Goal: Information Seeking & Learning: Learn about a topic

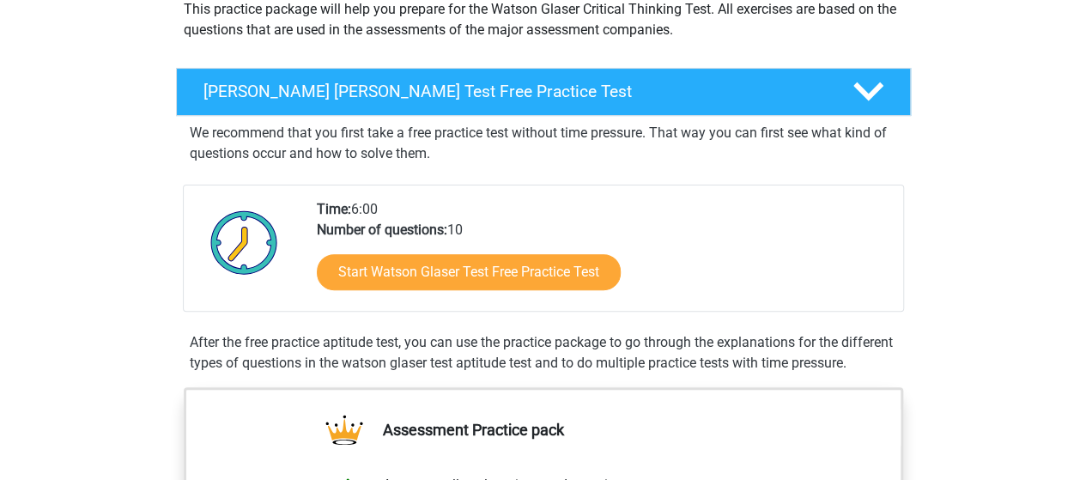
scroll to position [210, 0]
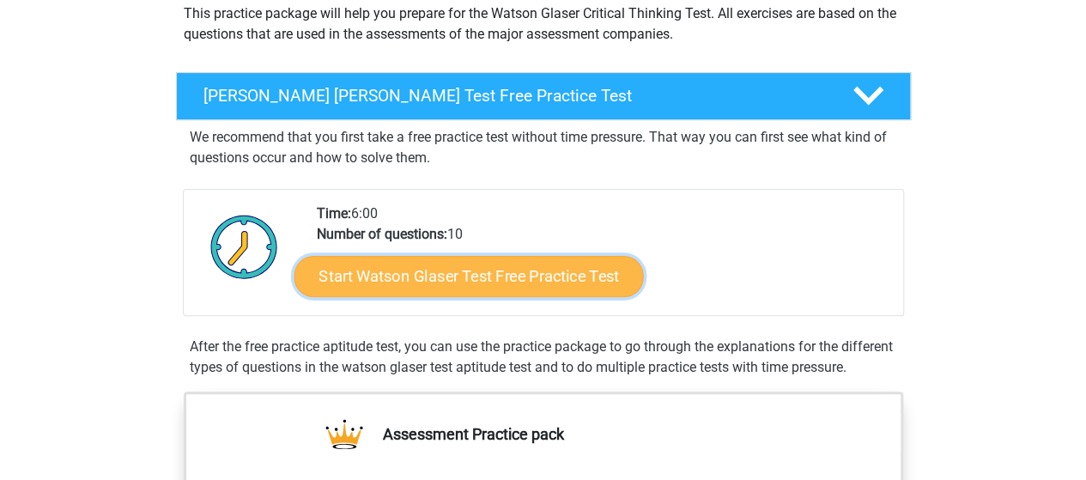
click at [364, 274] on link "Start Watson Glaser Test Free Practice Test" at bounding box center [468, 276] width 349 height 41
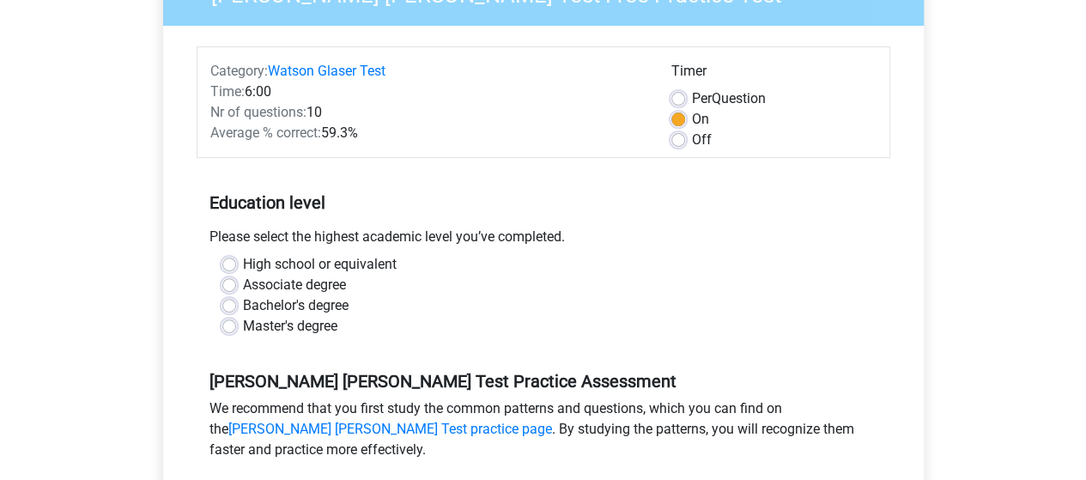
scroll to position [189, 0]
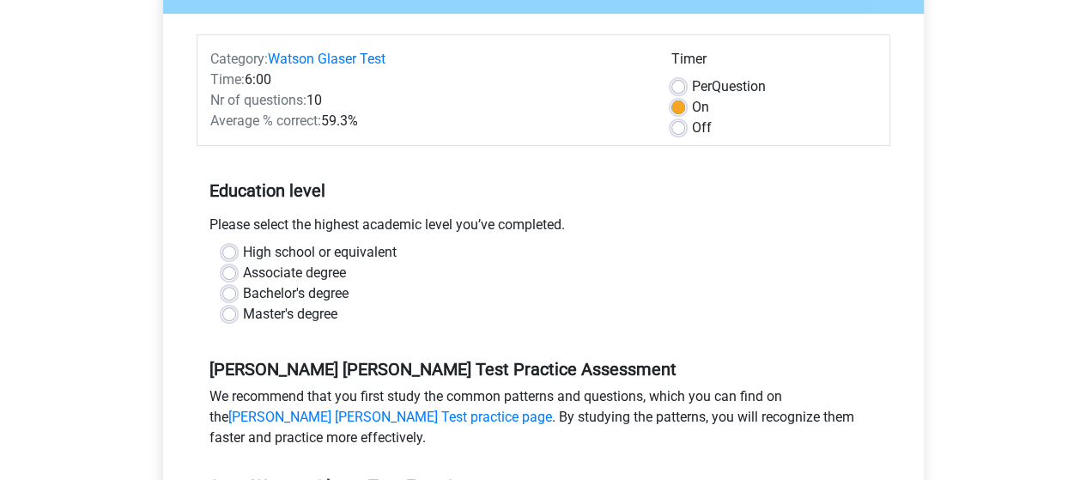
click at [243, 312] on label "Master's degree" at bounding box center [290, 314] width 94 height 21
click at [228, 312] on input "Master's degree" at bounding box center [229, 312] width 14 height 17
radio input "true"
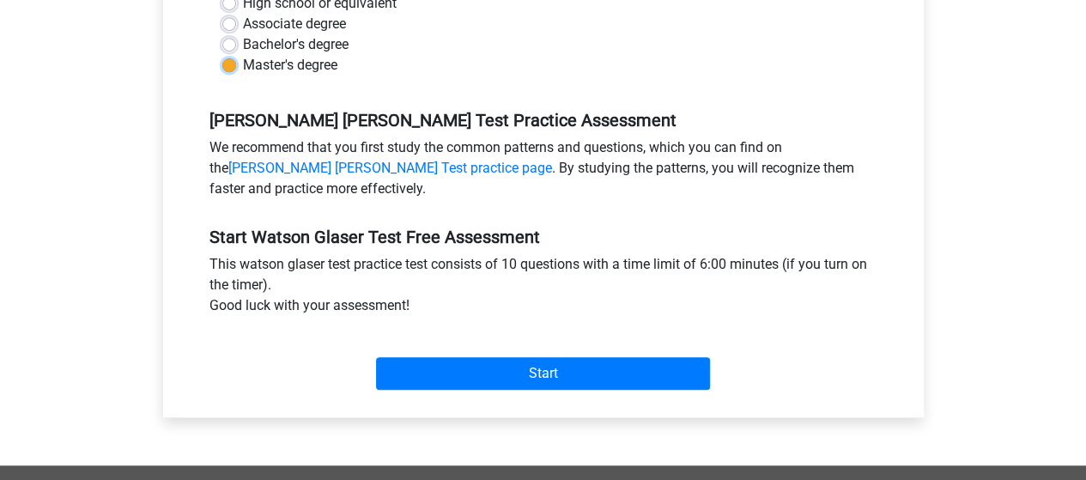
scroll to position [441, 0]
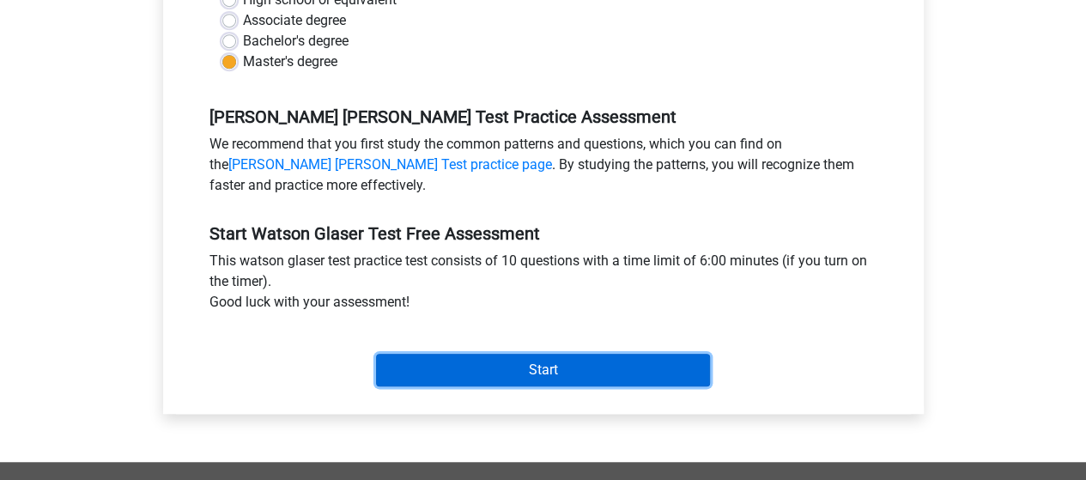
click at [404, 356] on input "Start" at bounding box center [543, 370] width 334 height 33
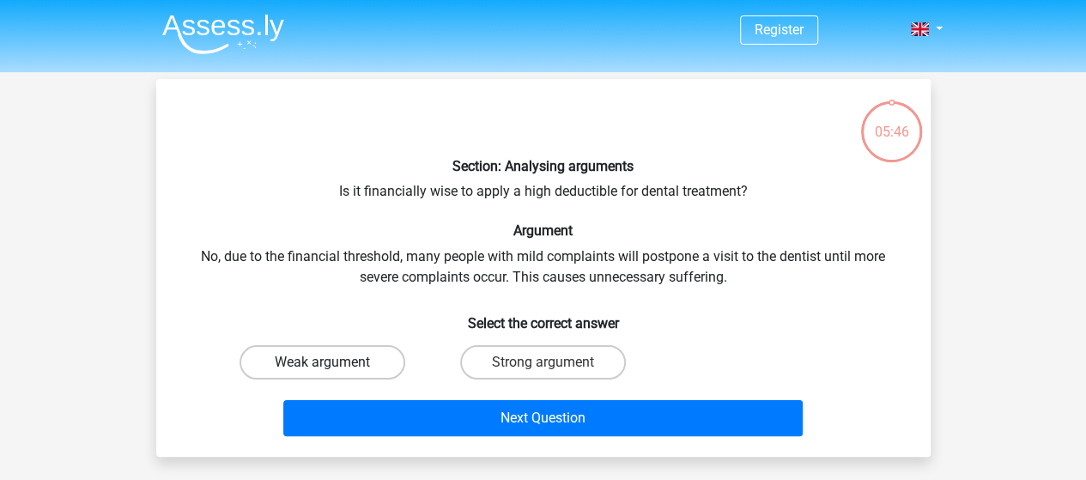
click at [321, 356] on label "Weak argument" at bounding box center [323, 362] width 166 height 34
click at [322, 362] on input "Weak argument" at bounding box center [327, 367] width 11 height 11
radio input "true"
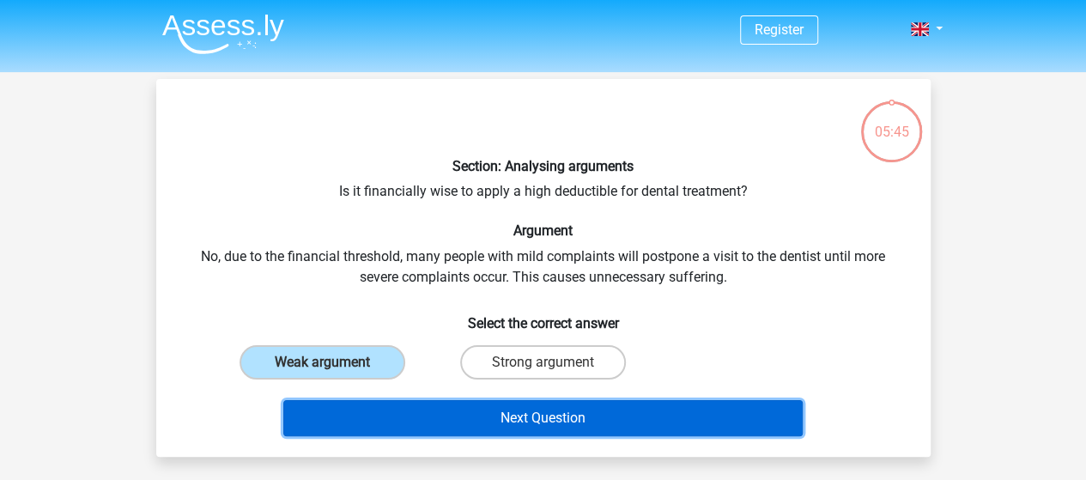
click at [443, 412] on button "Next Question" at bounding box center [542, 418] width 519 height 36
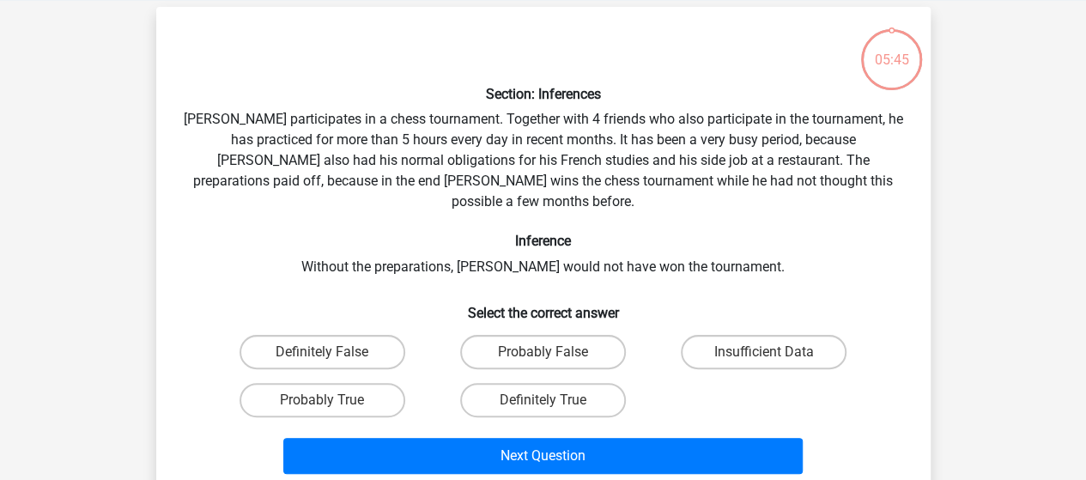
scroll to position [79, 0]
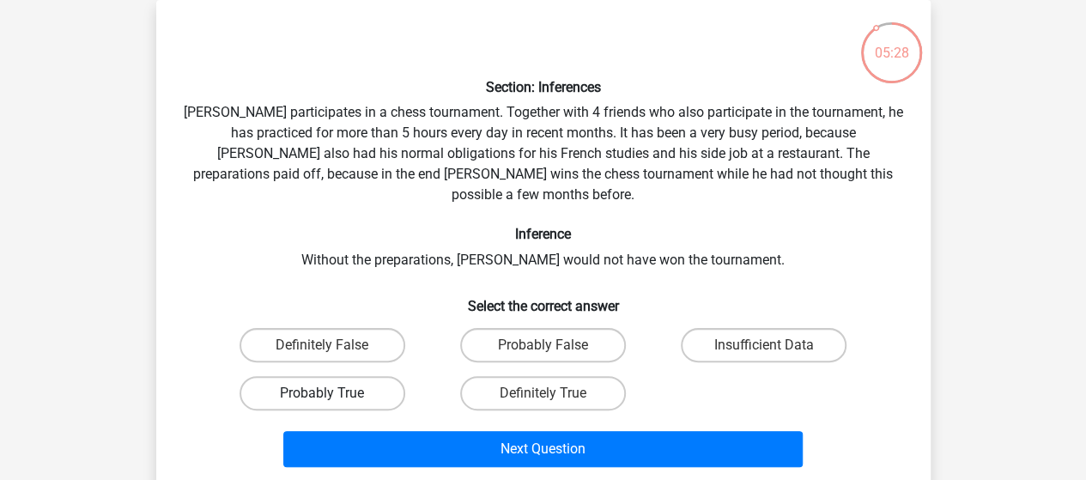
click at [331, 376] on label "Probably True" at bounding box center [323, 393] width 166 height 34
click at [331, 393] on input "Probably True" at bounding box center [327, 398] width 11 height 11
radio input "true"
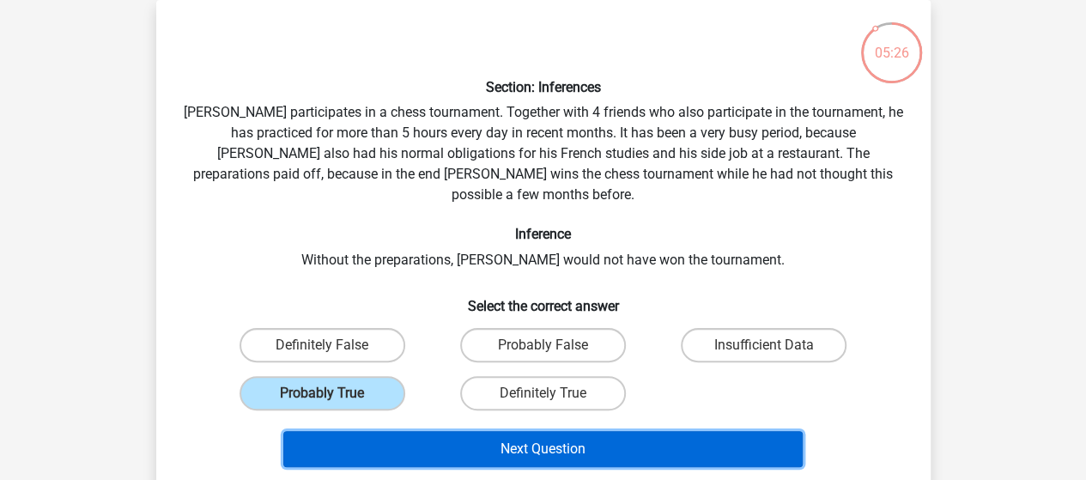
click at [453, 431] on button "Next Question" at bounding box center [542, 449] width 519 height 36
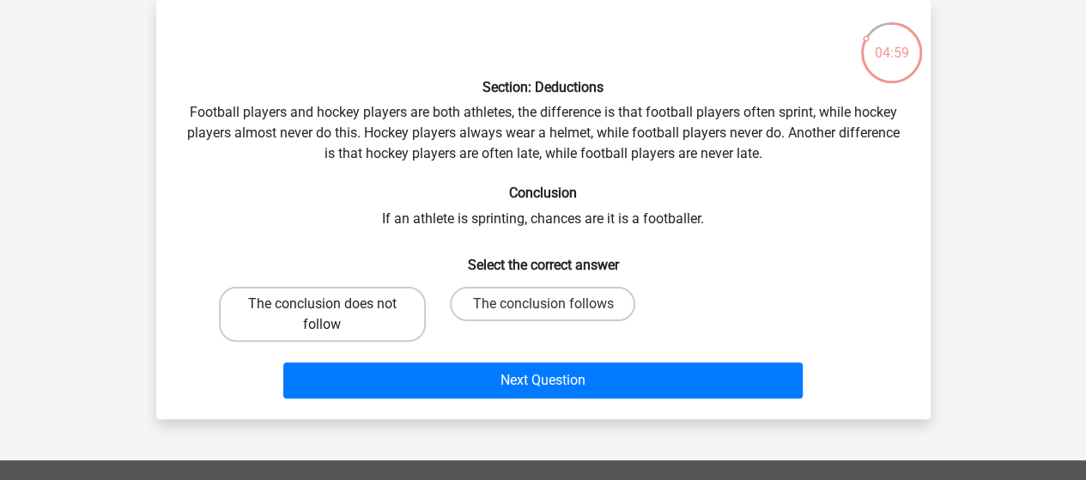
click at [270, 315] on label "The conclusion does not follow" at bounding box center [322, 314] width 207 height 55
click at [322, 315] on input "The conclusion does not follow" at bounding box center [327, 309] width 11 height 11
radio input "true"
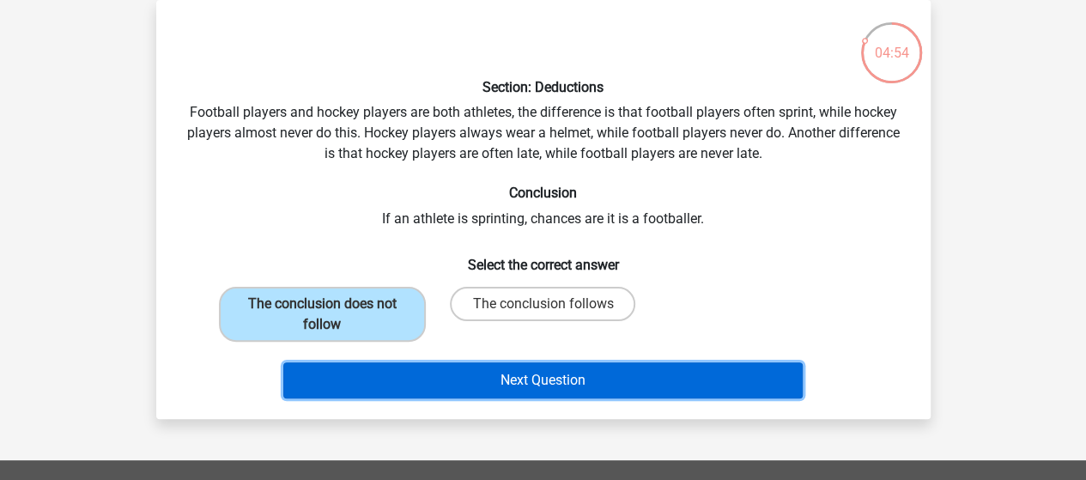
click at [518, 384] on button "Next Question" at bounding box center [542, 380] width 519 height 36
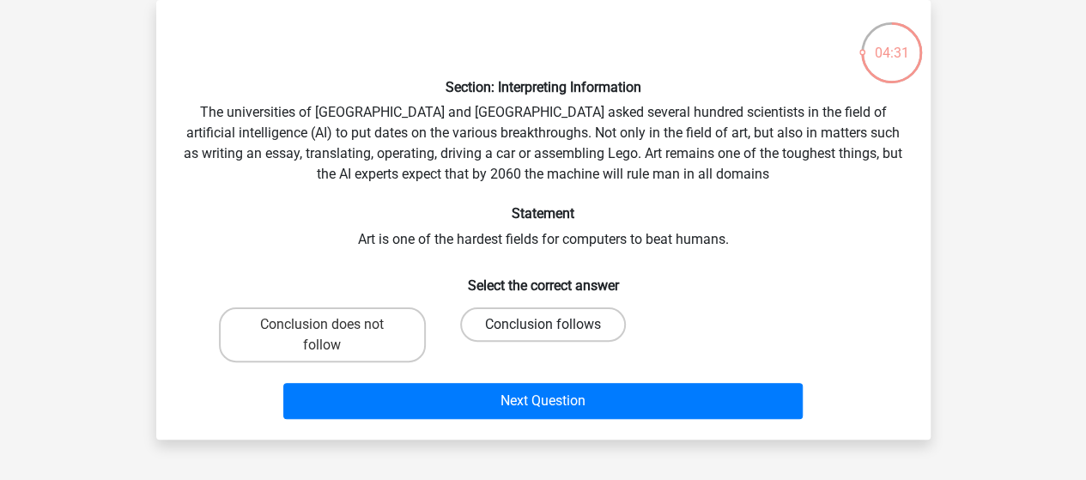
click at [531, 331] on label "Conclusion follows" at bounding box center [543, 324] width 166 height 34
click at [543, 331] on input "Conclusion follows" at bounding box center [548, 330] width 11 height 11
radio input "true"
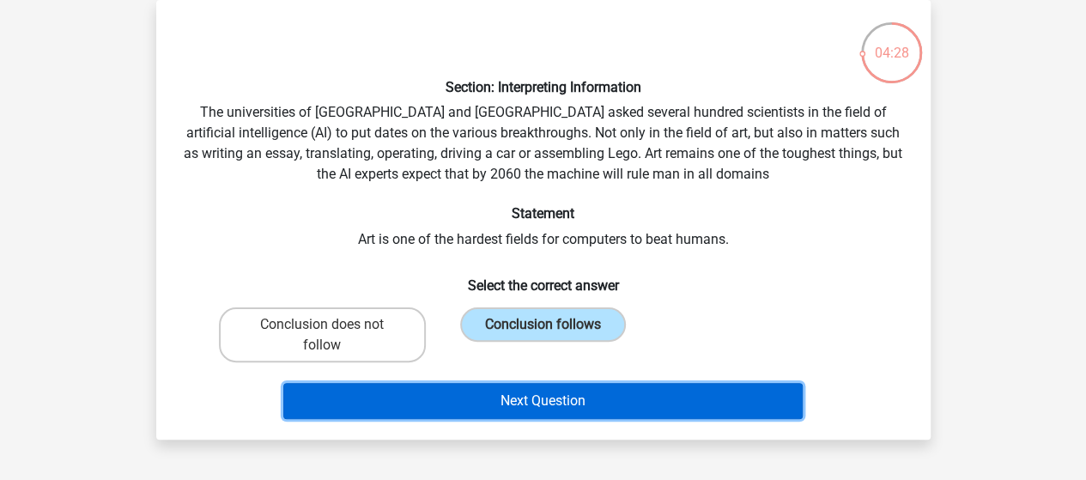
click at [680, 409] on button "Next Question" at bounding box center [542, 401] width 519 height 36
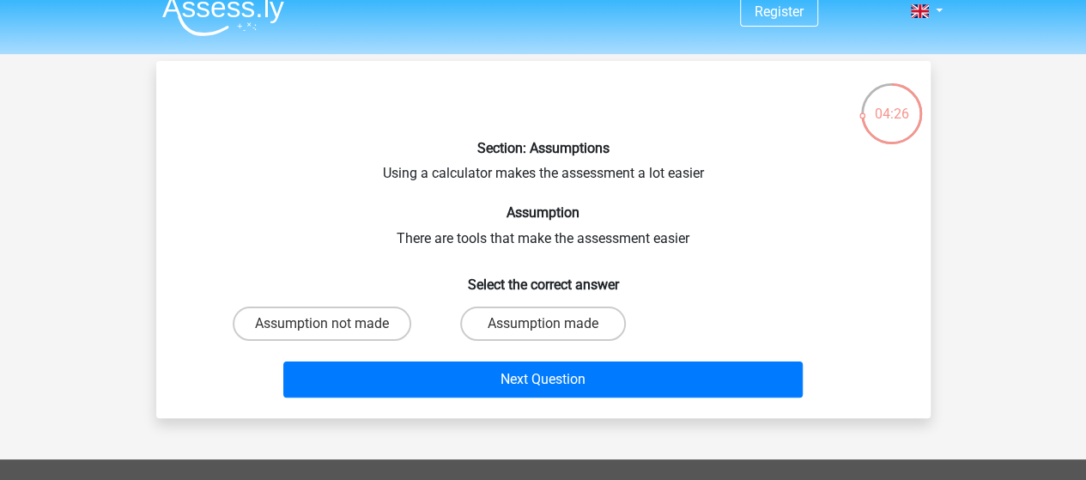
scroll to position [26, 0]
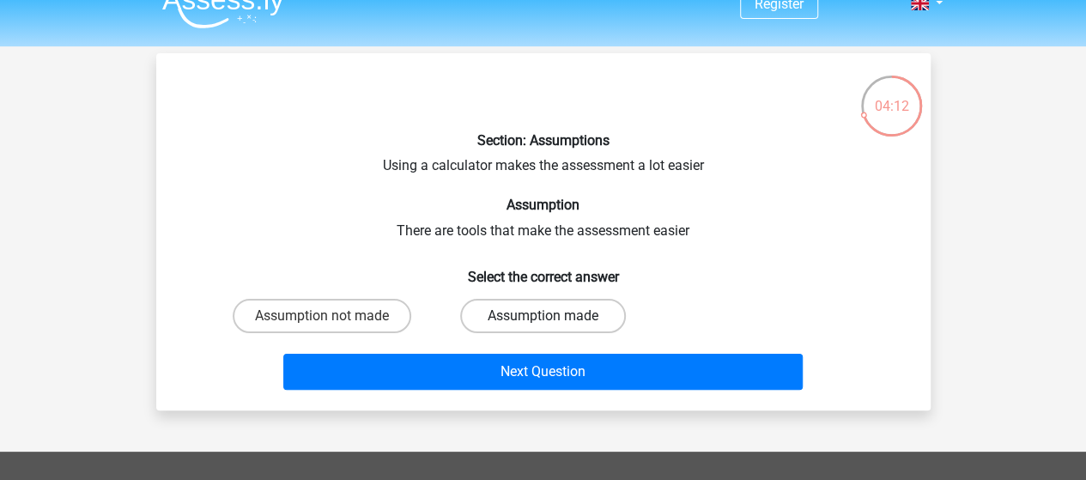
click at [507, 313] on label "Assumption made" at bounding box center [543, 316] width 166 height 34
click at [543, 316] on input "Assumption made" at bounding box center [548, 321] width 11 height 11
radio input "true"
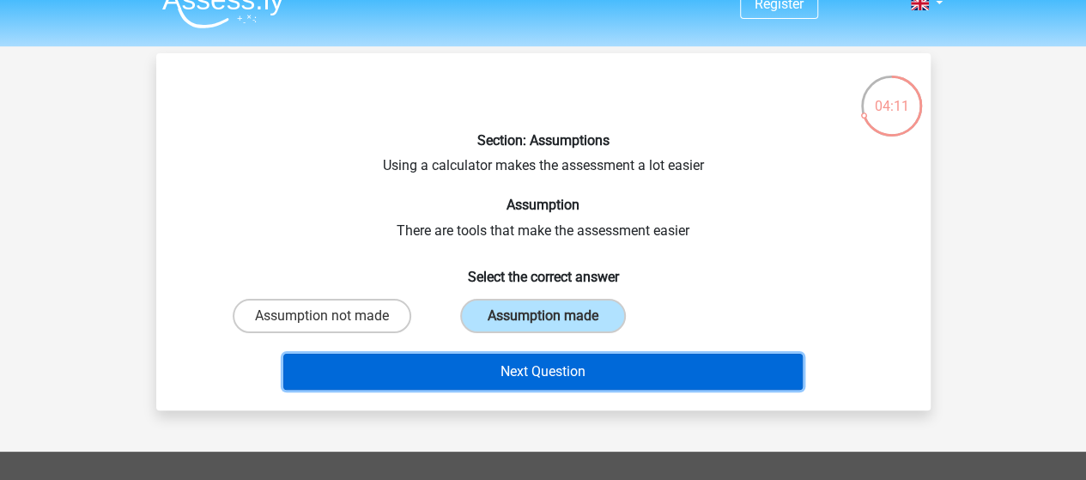
click at [520, 372] on button "Next Question" at bounding box center [542, 372] width 519 height 36
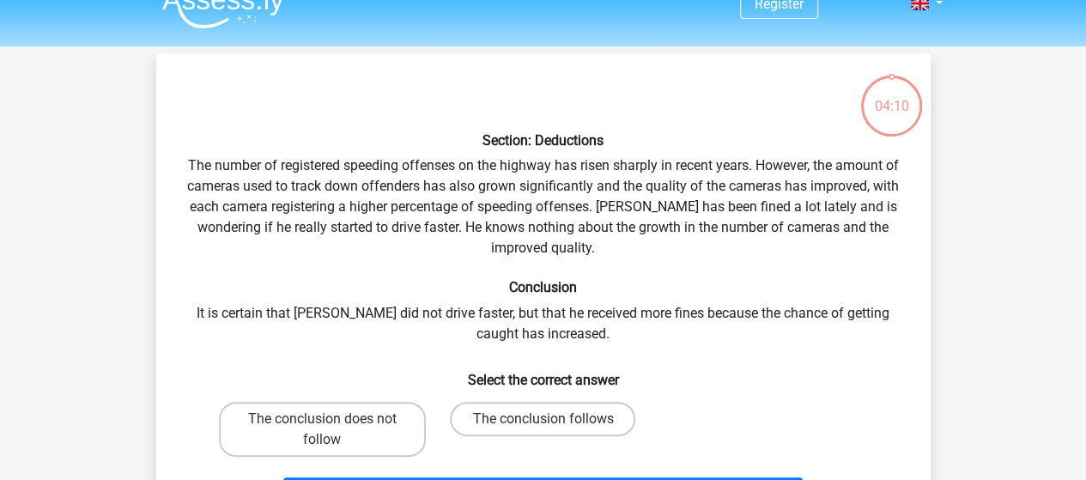
scroll to position [79, 0]
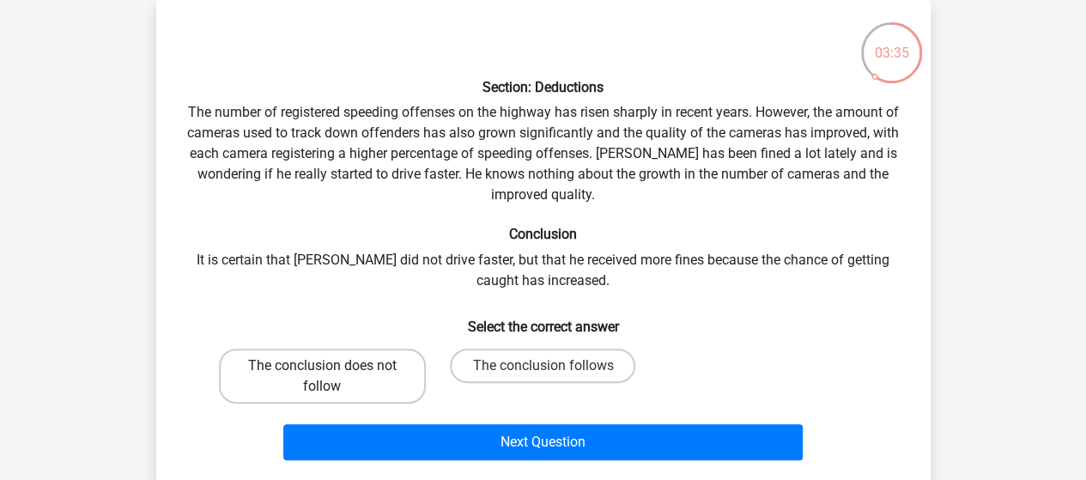
click at [252, 371] on label "The conclusion does not follow" at bounding box center [322, 376] width 207 height 55
click at [322, 371] on input "The conclusion does not follow" at bounding box center [327, 371] width 11 height 11
radio input "true"
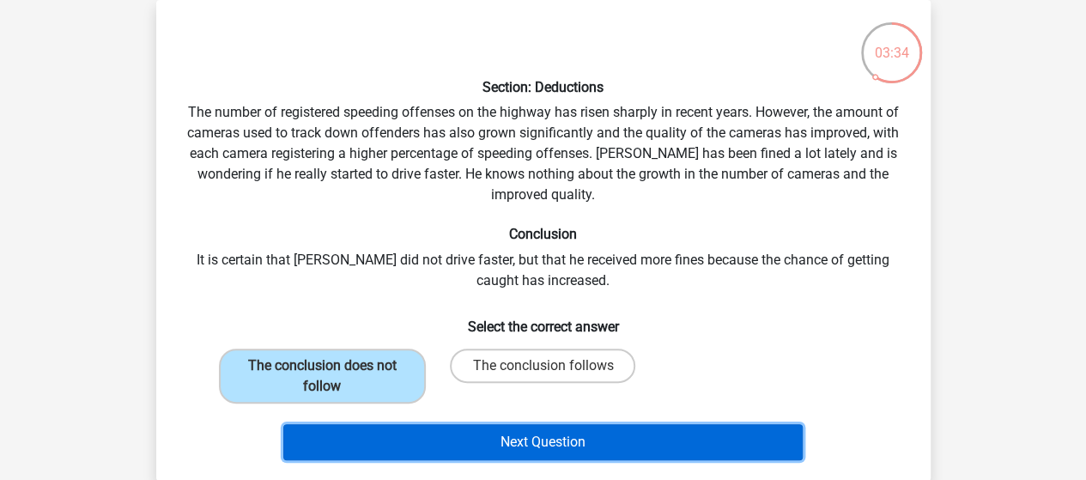
click at [474, 434] on button "Next Question" at bounding box center [542, 442] width 519 height 36
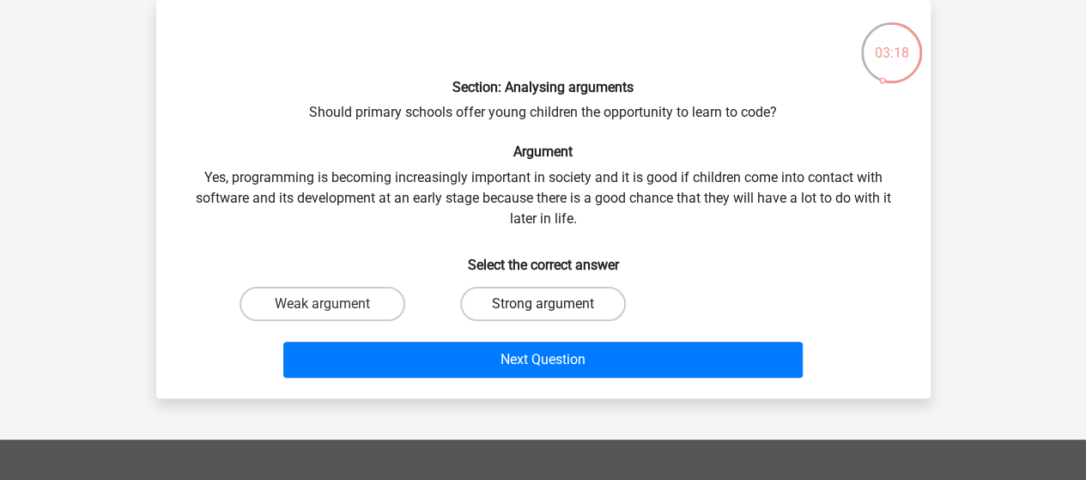
click at [534, 289] on label "Strong argument" at bounding box center [543, 304] width 166 height 34
click at [543, 304] on input "Strong argument" at bounding box center [548, 309] width 11 height 11
radio input "true"
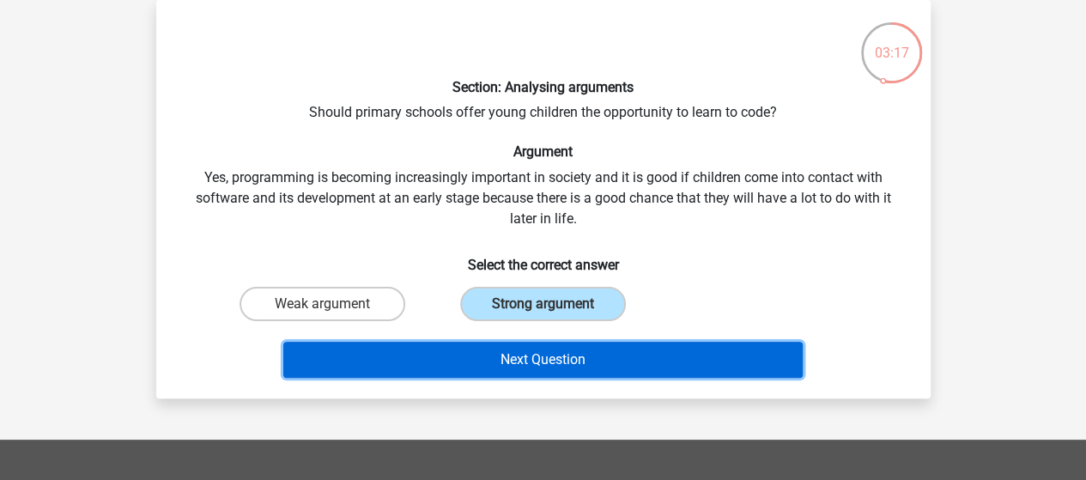
click at [547, 356] on button "Next Question" at bounding box center [542, 360] width 519 height 36
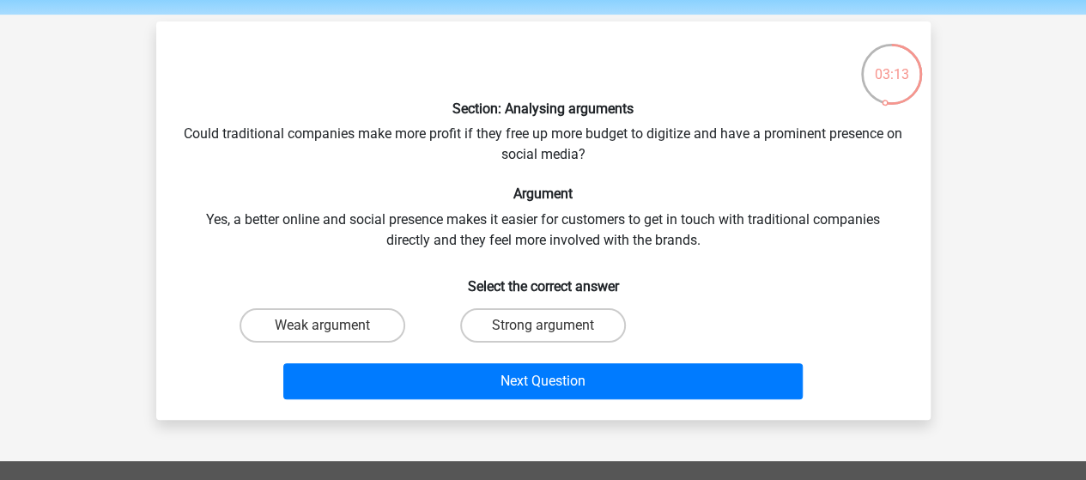
scroll to position [60, 0]
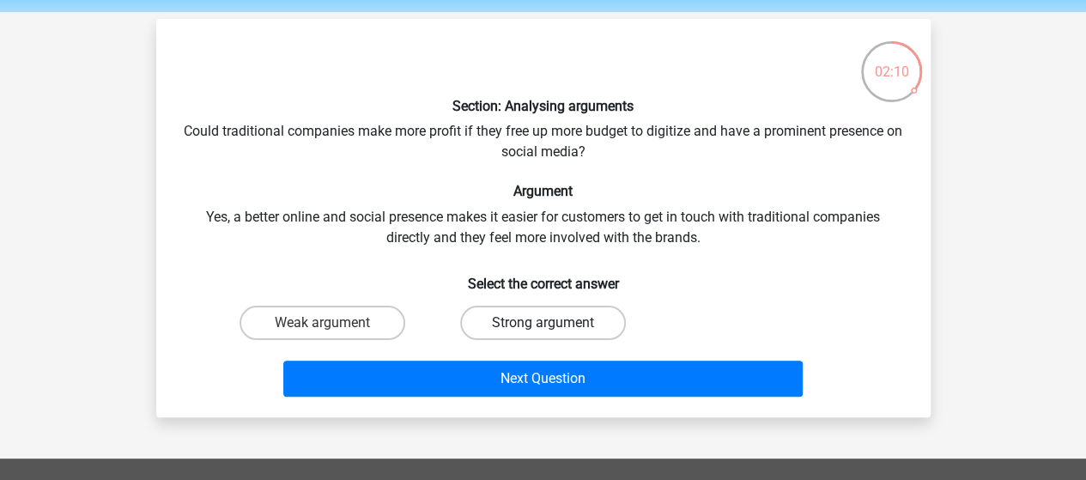
click at [530, 320] on label "Strong argument" at bounding box center [543, 323] width 166 height 34
click at [543, 323] on input "Strong argument" at bounding box center [548, 328] width 11 height 11
radio input "true"
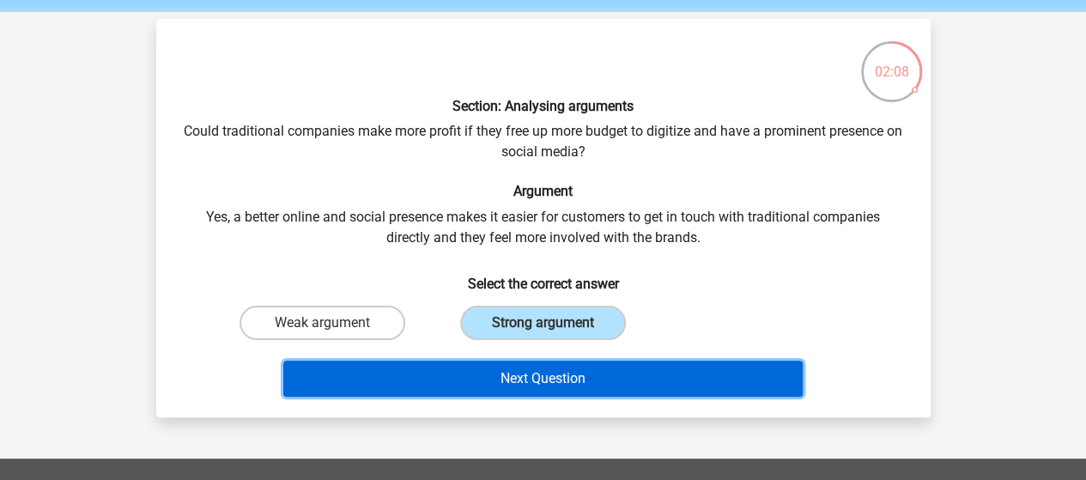
click at [536, 364] on button "Next Question" at bounding box center [542, 379] width 519 height 36
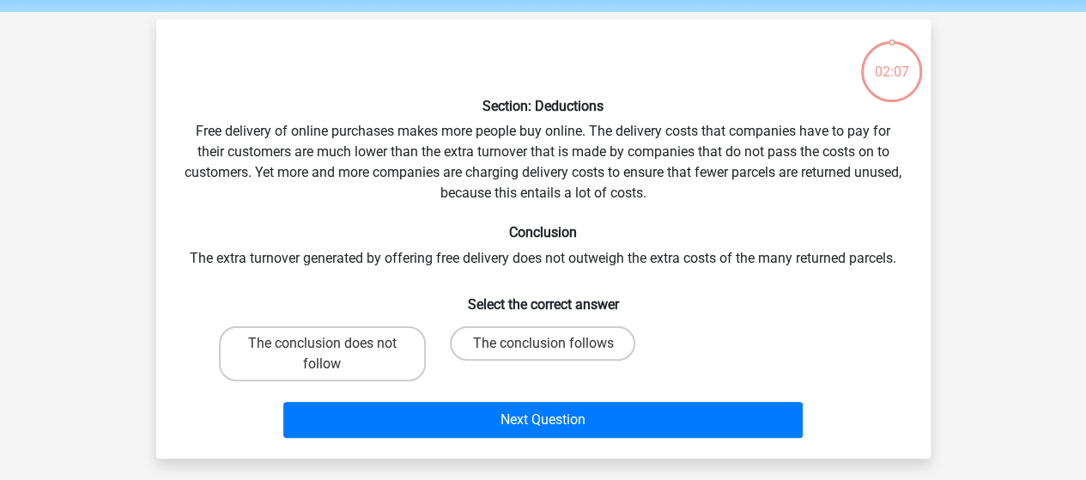
scroll to position [79, 0]
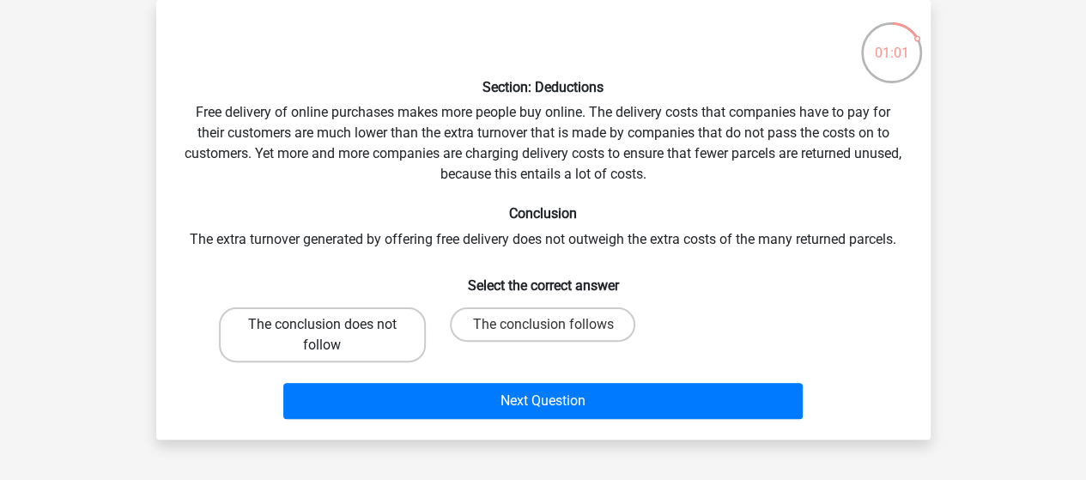
click at [318, 319] on label "The conclusion does not follow" at bounding box center [322, 334] width 207 height 55
click at [322, 325] on input "The conclusion does not follow" at bounding box center [327, 330] width 11 height 11
radio input "true"
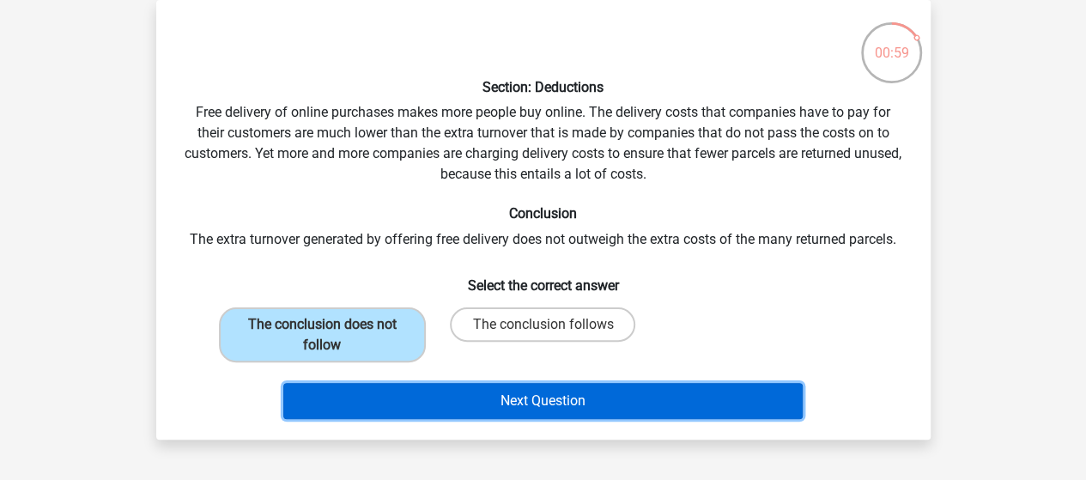
click at [562, 391] on button "Next Question" at bounding box center [542, 401] width 519 height 36
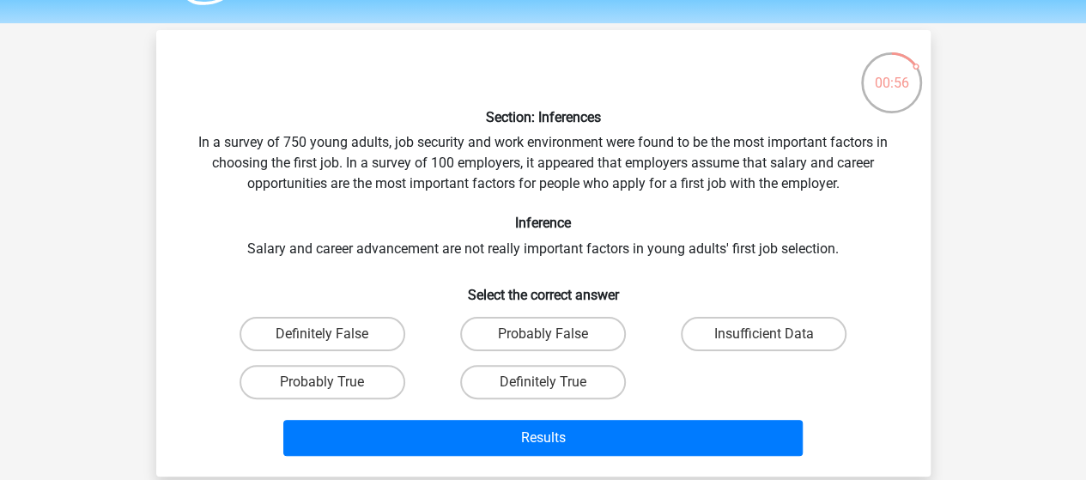
scroll to position [64, 0]
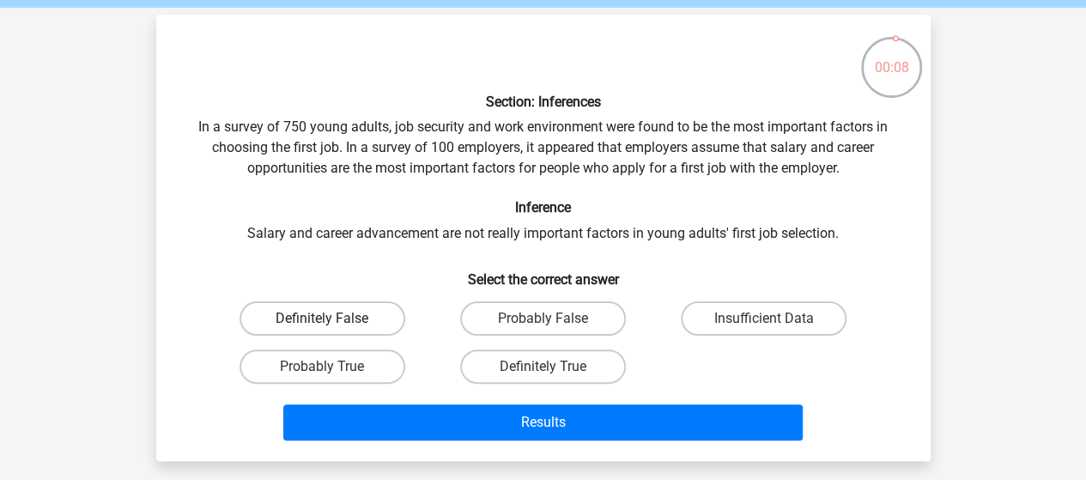
click at [355, 309] on label "Definitely False" at bounding box center [323, 318] width 166 height 34
click at [333, 319] on input "Definitely False" at bounding box center [327, 324] width 11 height 11
radio input "true"
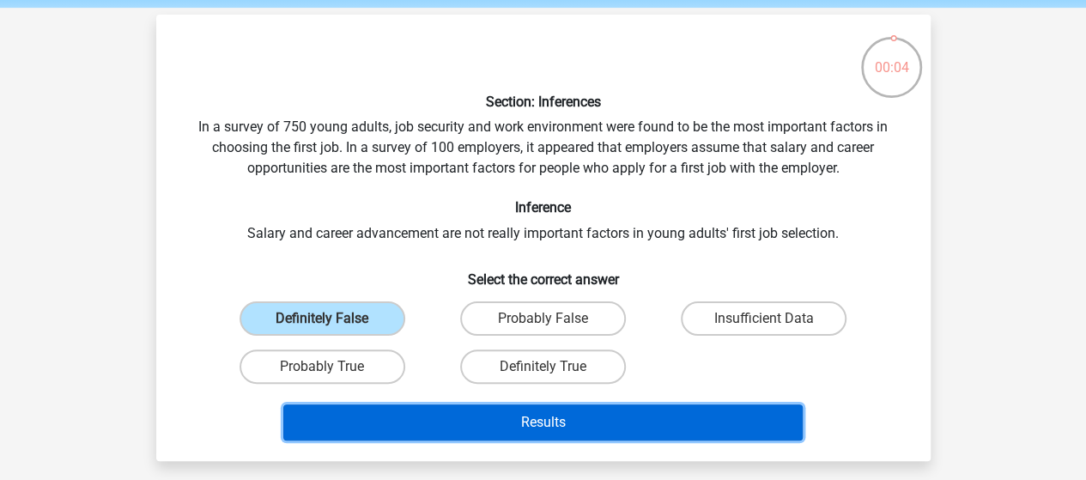
click at [453, 417] on button "Results" at bounding box center [542, 422] width 519 height 36
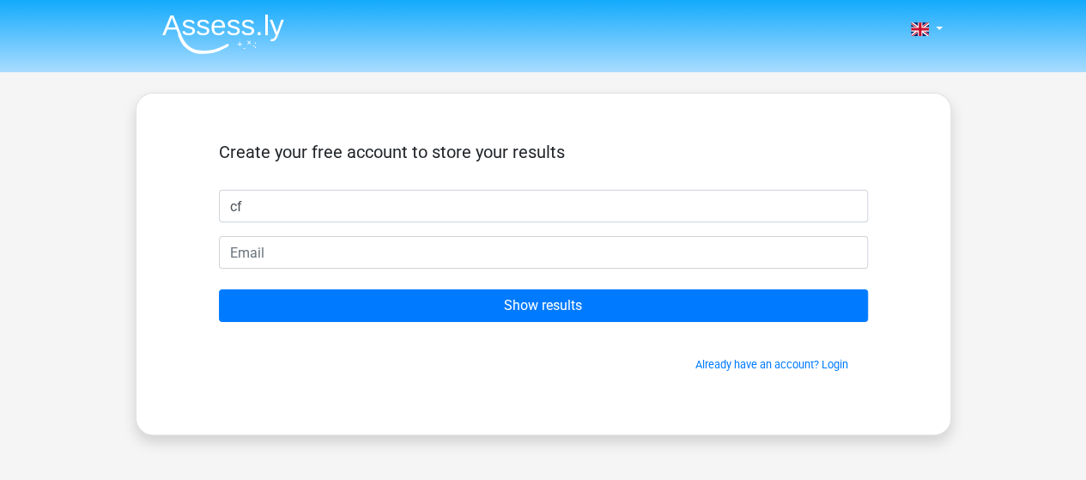
type input "c"
type input "Chuckarooni"
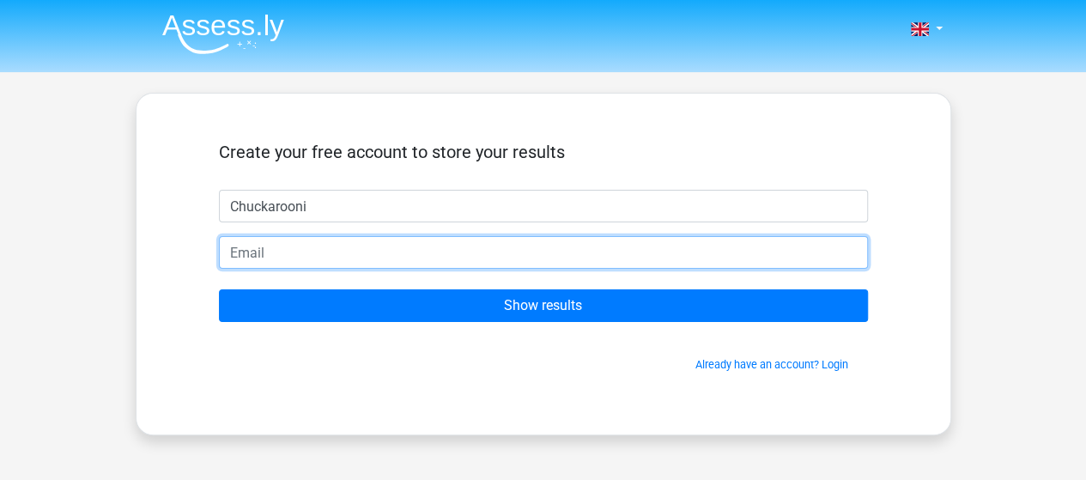
click at [479, 250] on input "email" at bounding box center [543, 252] width 649 height 33
type input "cfwizard98@gmail.com"
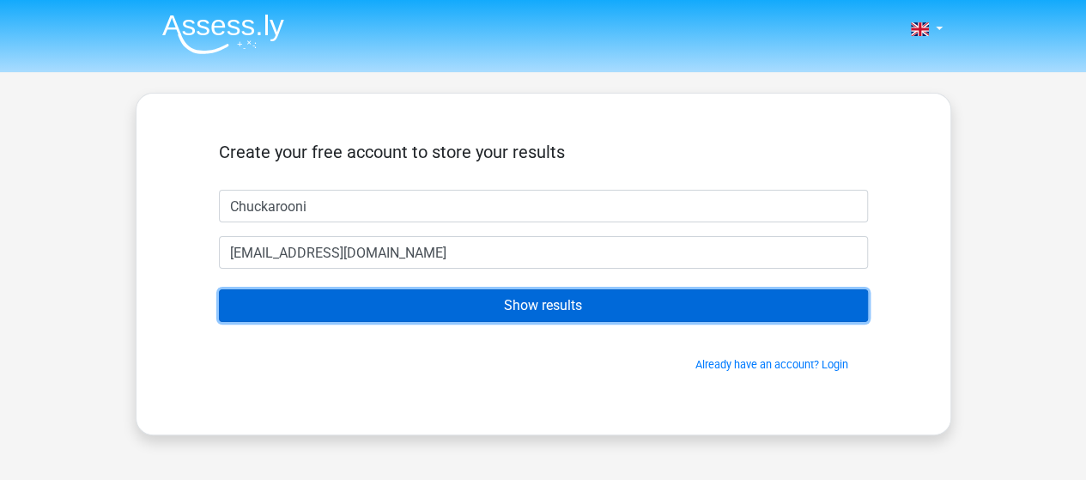
click at [426, 303] on input "Show results" at bounding box center [543, 305] width 649 height 33
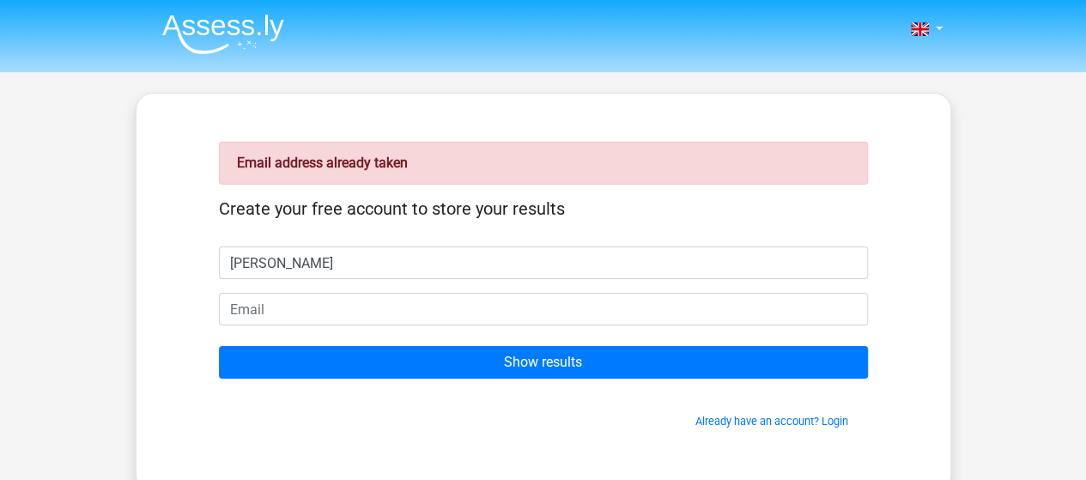
type input "[PERSON_NAME]"
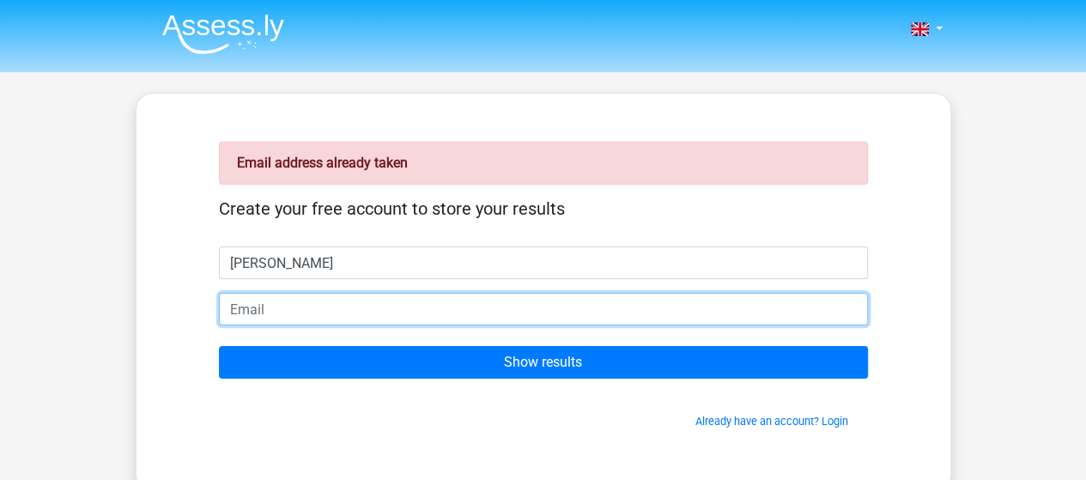
click at [244, 305] on input "email" at bounding box center [543, 309] width 649 height 33
type input "[PERSON_NAME][EMAIL_ADDRESS][PERSON_NAME][PERSON_NAME][DOMAIN_NAME]"
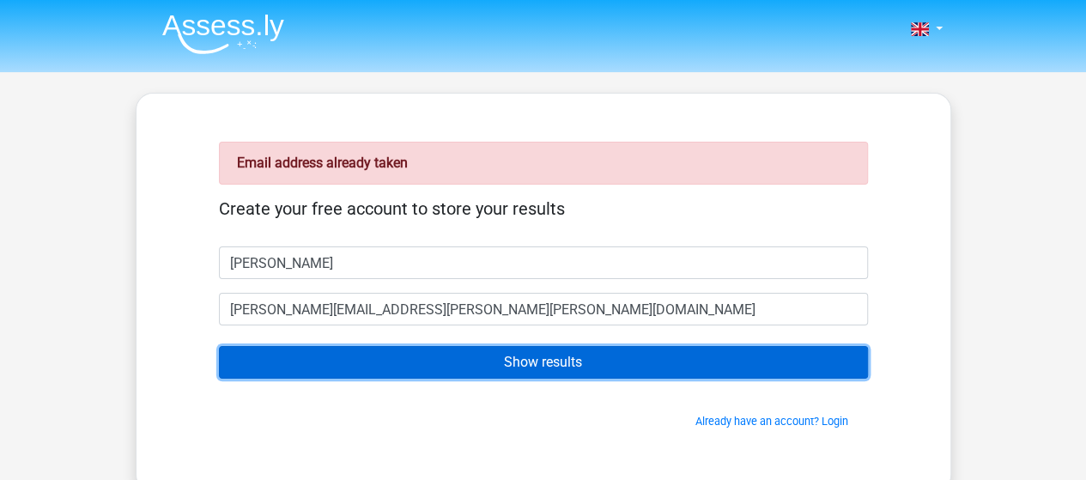
click at [373, 362] on input "Show results" at bounding box center [543, 362] width 649 height 33
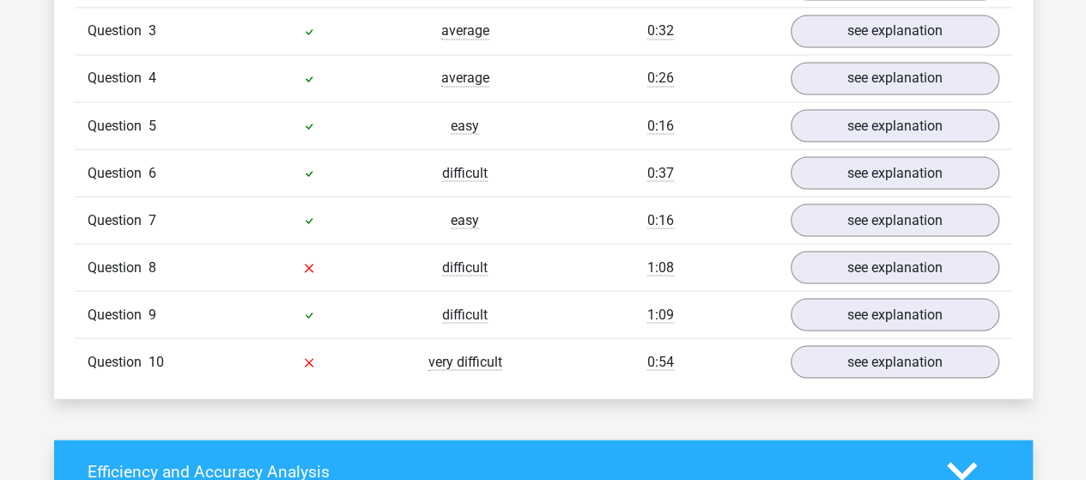
scroll to position [1531, 0]
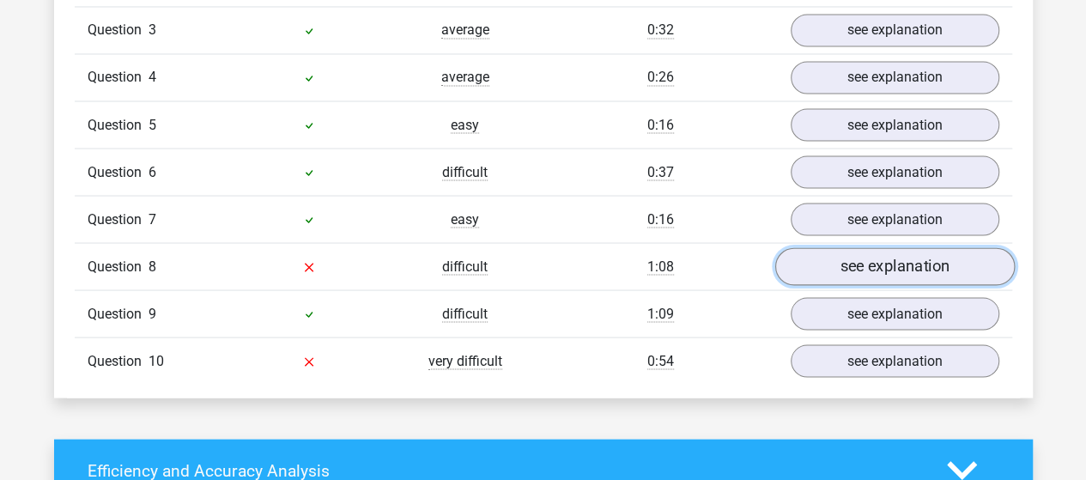
click at [824, 261] on link "see explanation" at bounding box center [895, 266] width 240 height 38
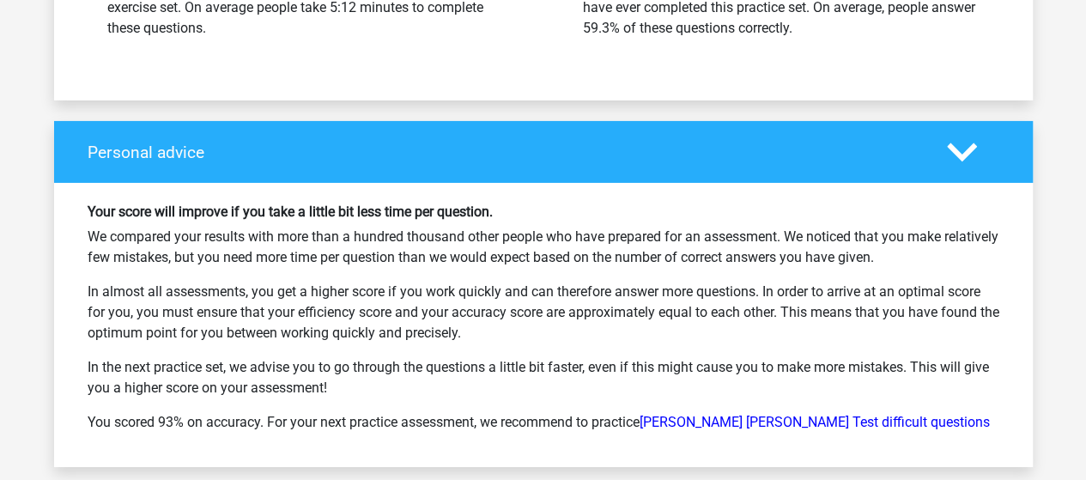
scroll to position [2866, 0]
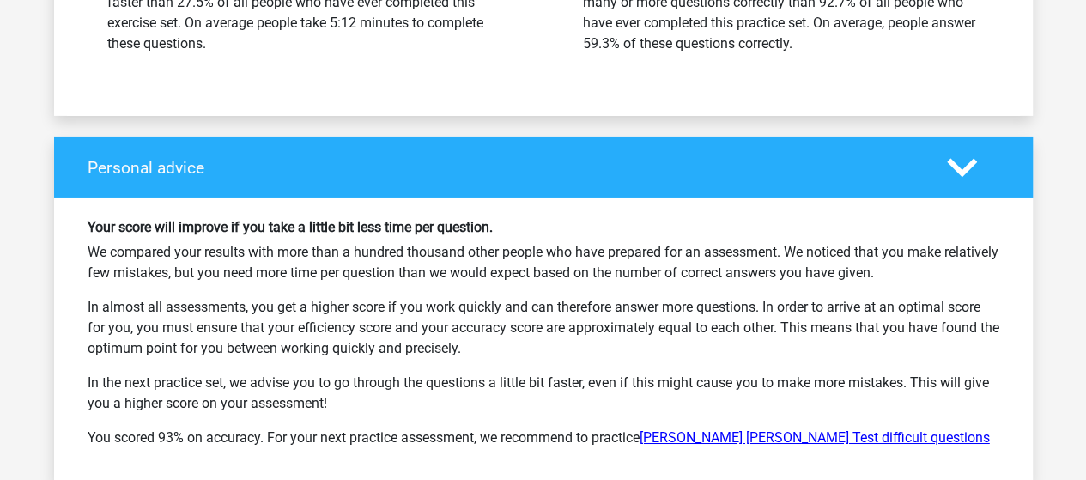
click at [733, 434] on link "Watson Glaser Test difficult questions" at bounding box center [815, 437] width 350 height 16
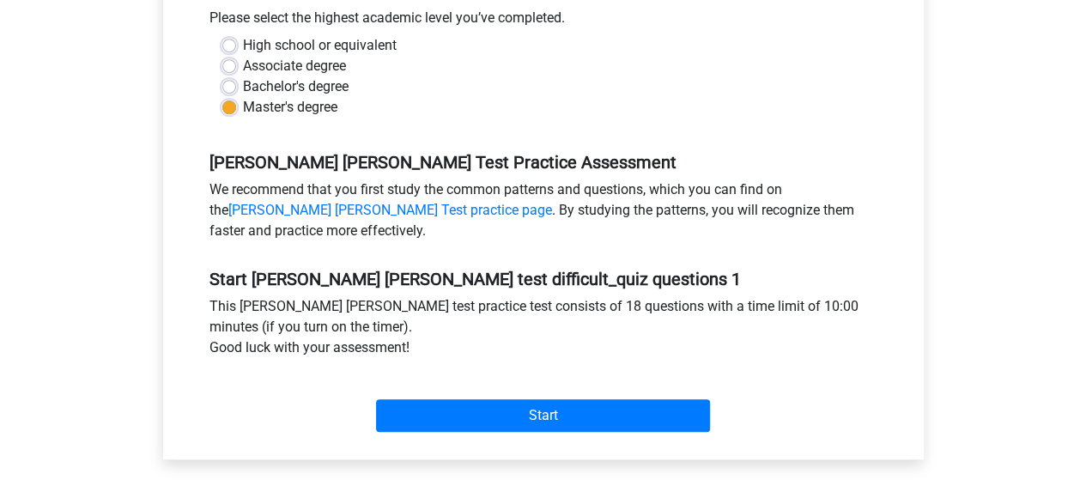
scroll to position [397, 0]
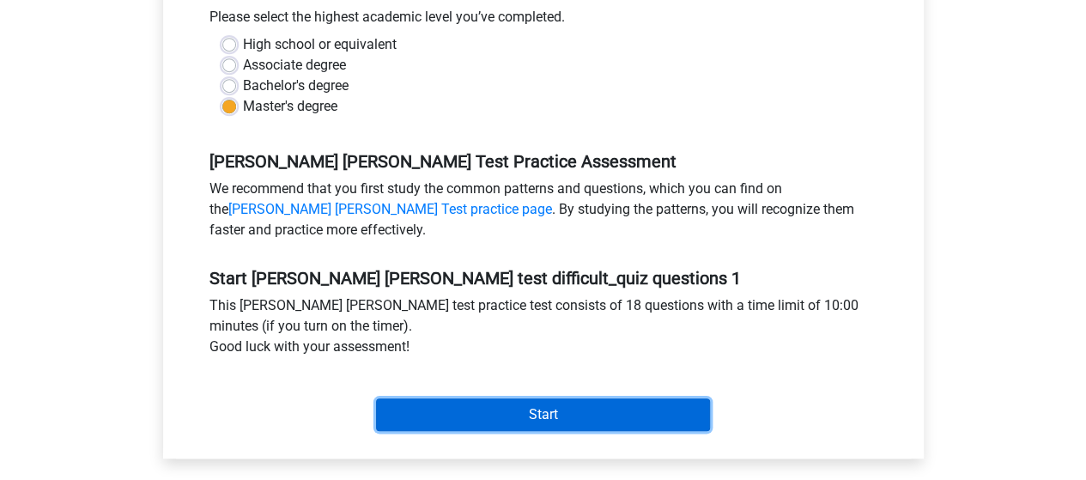
click at [588, 406] on input "Start" at bounding box center [543, 414] width 334 height 33
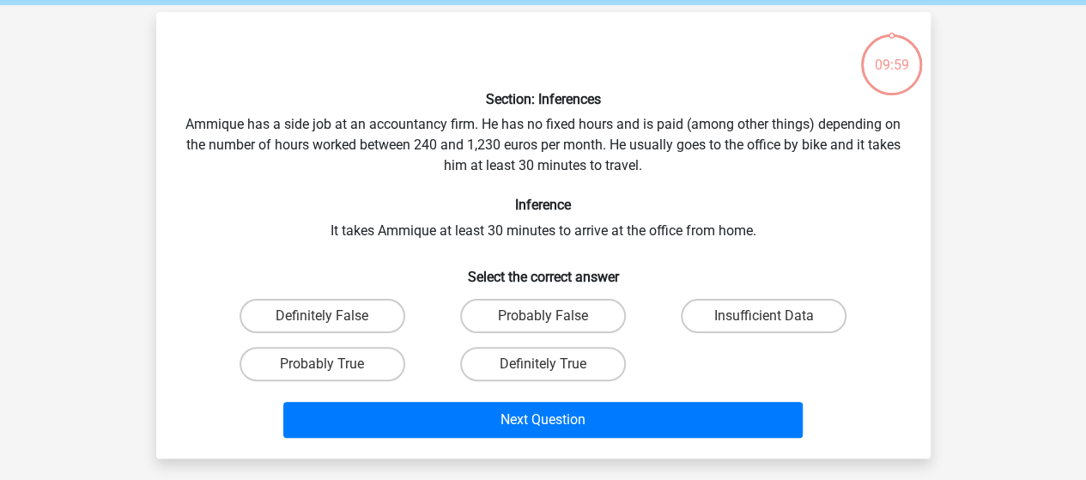
scroll to position [76, 0]
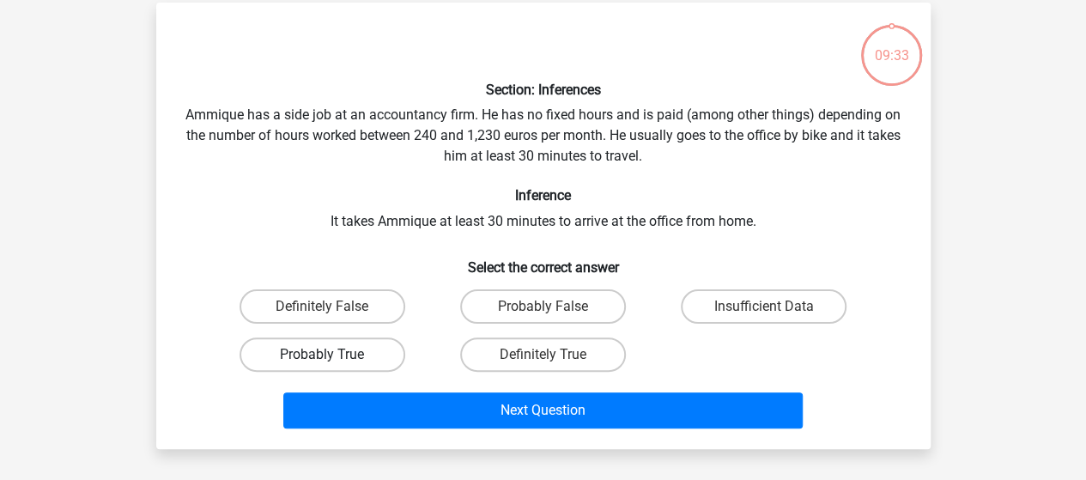
click at [352, 362] on label "Probably True" at bounding box center [323, 354] width 166 height 34
click at [333, 362] on input "Probably True" at bounding box center [327, 360] width 11 height 11
radio input "true"
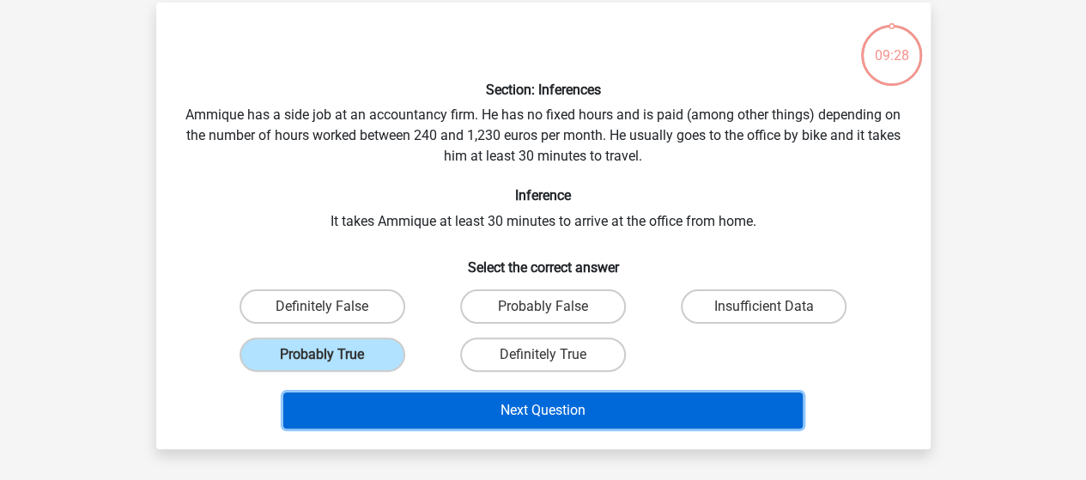
click at [507, 418] on button "Next Question" at bounding box center [542, 410] width 519 height 36
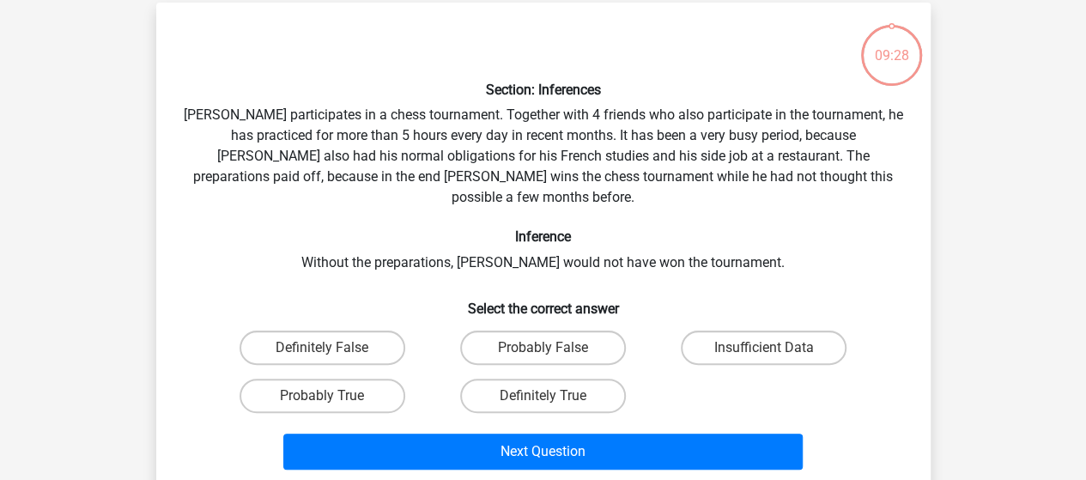
scroll to position [79, 0]
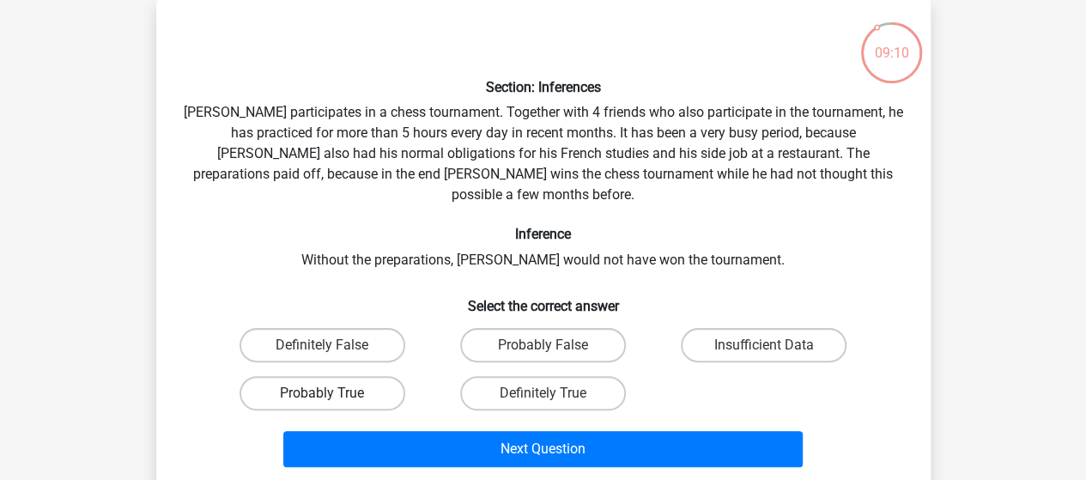
click at [355, 376] on label "Probably True" at bounding box center [323, 393] width 166 height 34
click at [333, 393] on input "Probably True" at bounding box center [327, 398] width 11 height 11
radio input "true"
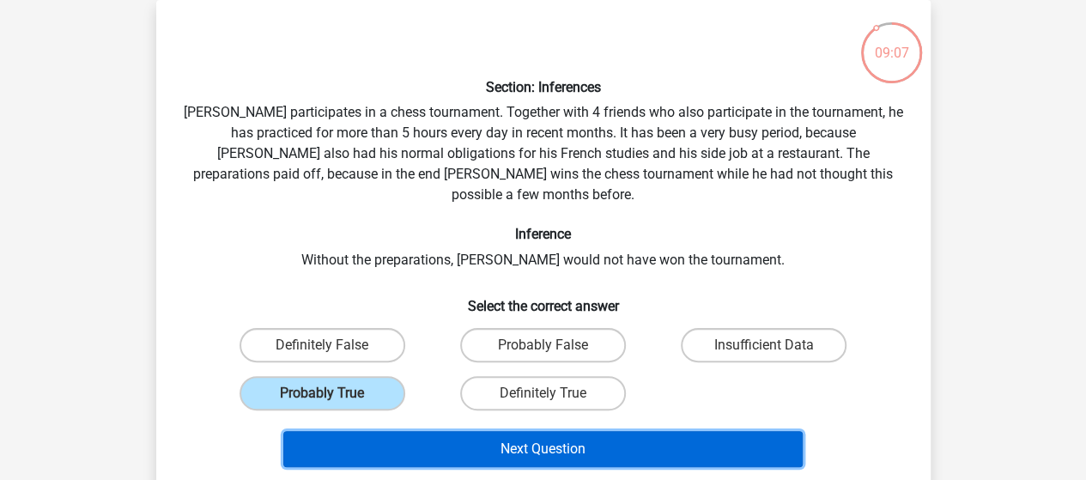
click at [434, 431] on button "Next Question" at bounding box center [542, 449] width 519 height 36
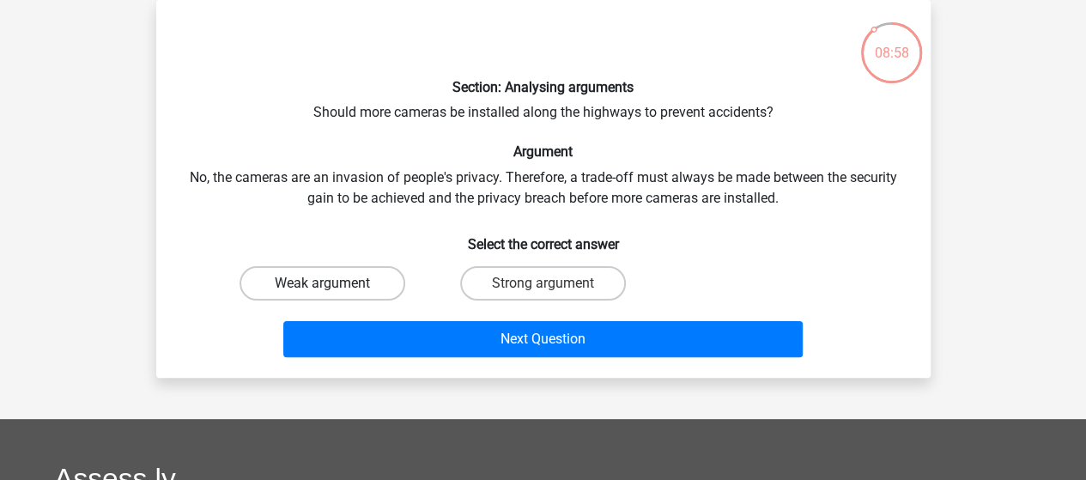
click at [344, 292] on label "Weak argument" at bounding box center [323, 283] width 166 height 34
click at [333, 292] on input "Weak argument" at bounding box center [327, 288] width 11 height 11
radio input "true"
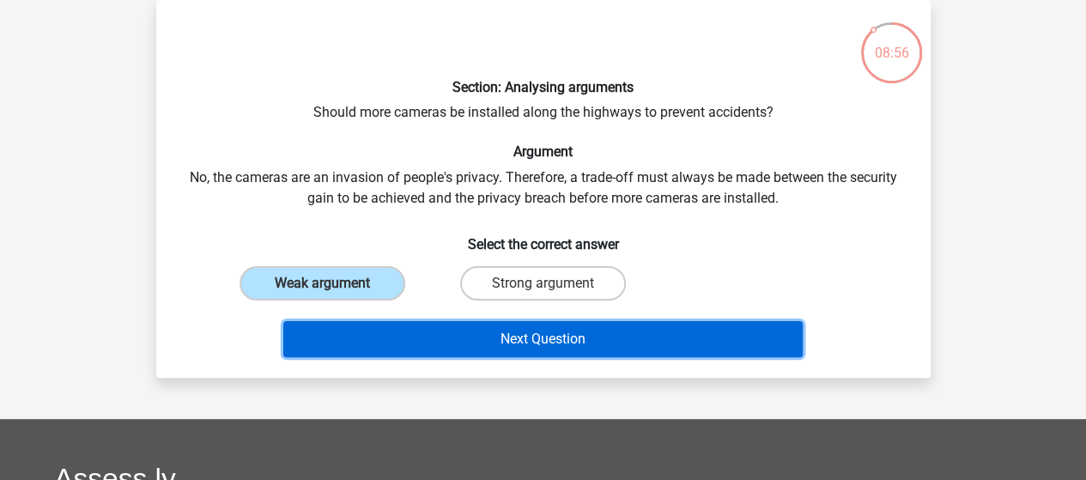
click at [417, 345] on button "Next Question" at bounding box center [542, 339] width 519 height 36
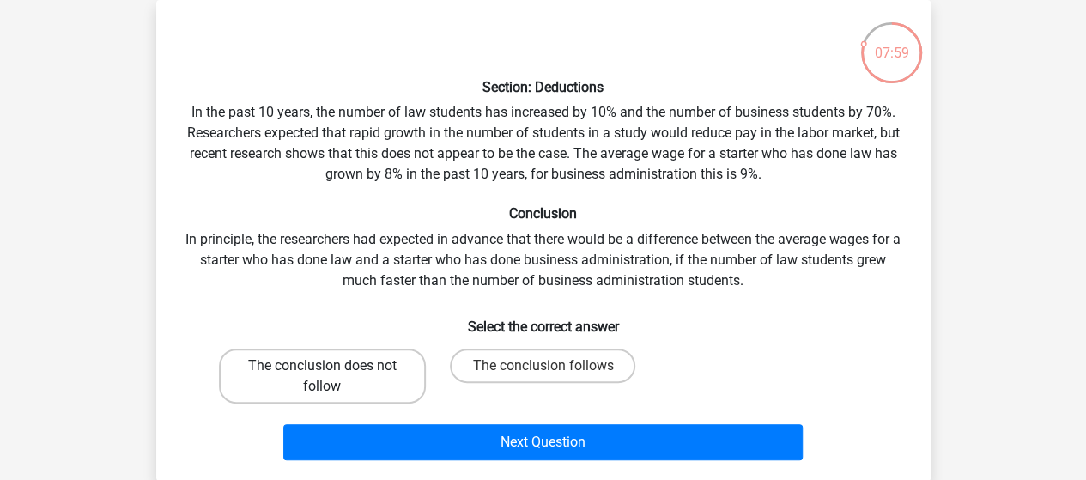
click at [240, 386] on label "The conclusion does not follow" at bounding box center [322, 376] width 207 height 55
click at [322, 377] on input "The conclusion does not follow" at bounding box center [327, 371] width 11 height 11
radio input "true"
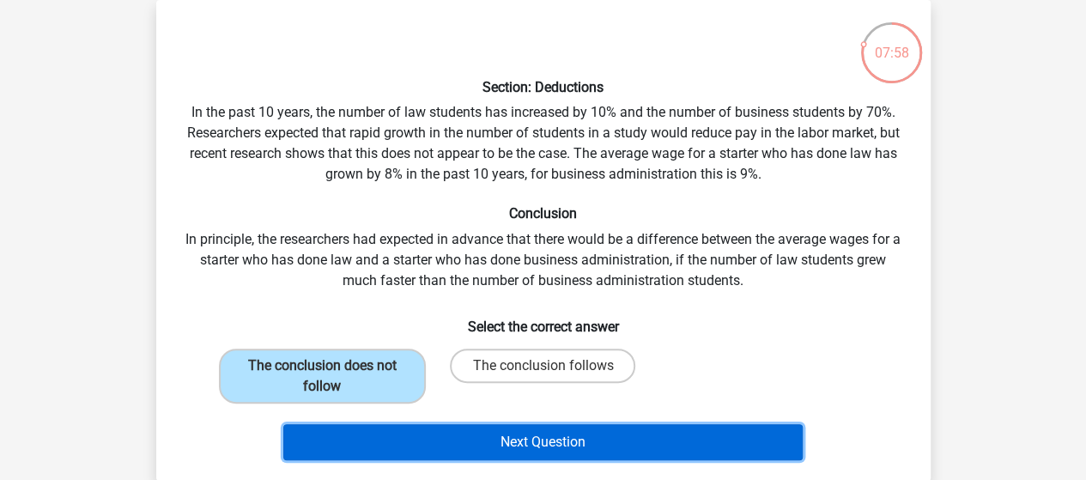
click at [424, 440] on button "Next Question" at bounding box center [542, 442] width 519 height 36
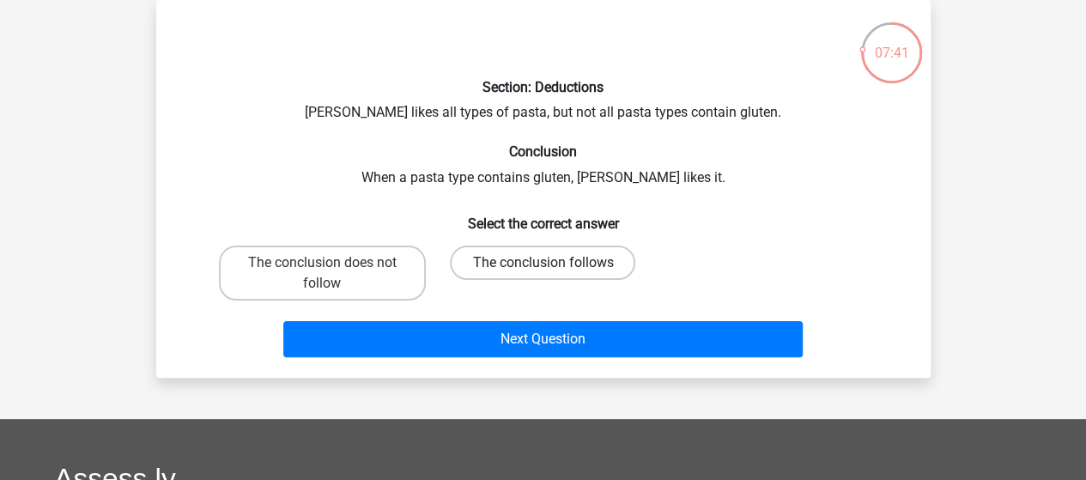
click at [508, 269] on label "The conclusion follows" at bounding box center [542, 263] width 185 height 34
click at [543, 269] on input "The conclusion follows" at bounding box center [548, 268] width 11 height 11
radio input "true"
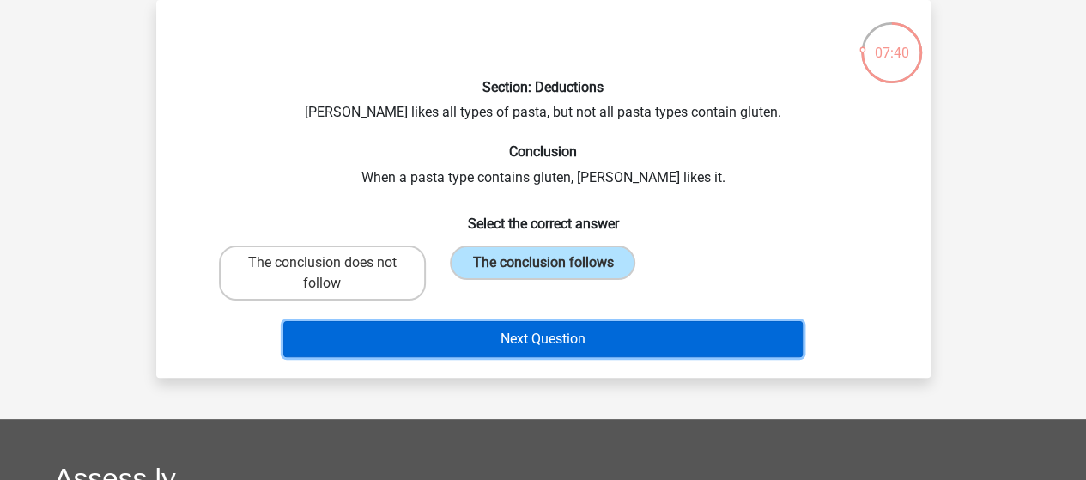
click at [534, 341] on button "Next Question" at bounding box center [542, 339] width 519 height 36
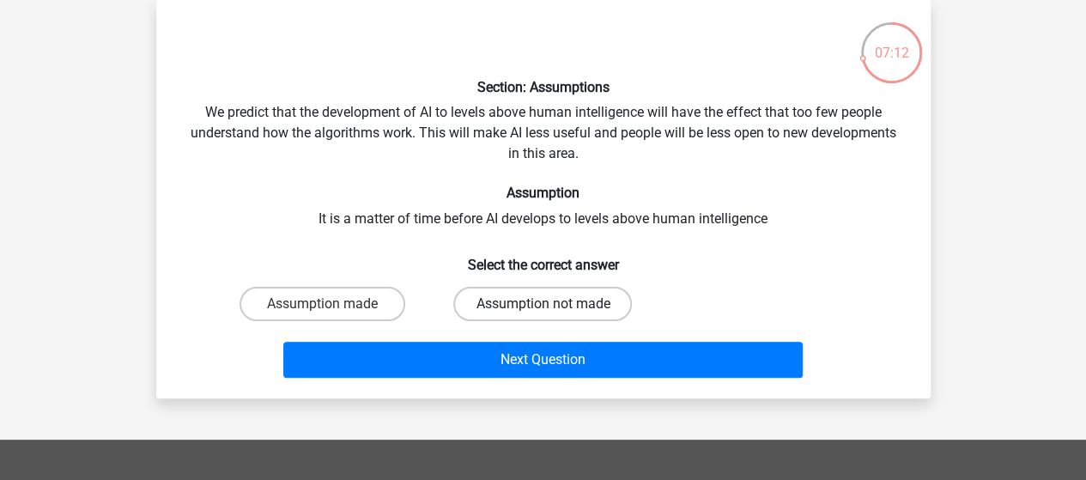
click at [529, 305] on label "Assumption not made" at bounding box center [542, 304] width 179 height 34
click at [543, 305] on input "Assumption not made" at bounding box center [548, 309] width 11 height 11
radio input "true"
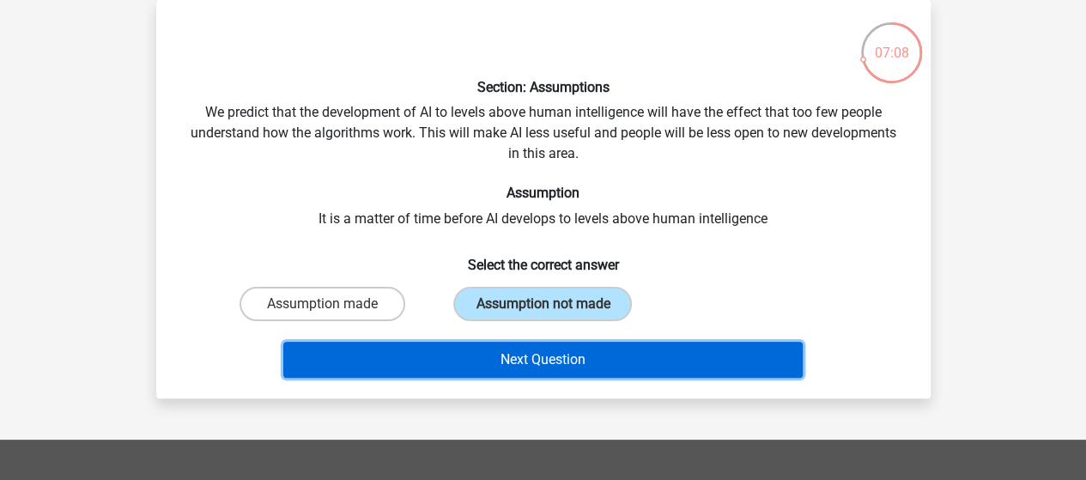
click at [457, 372] on button "Next Question" at bounding box center [542, 360] width 519 height 36
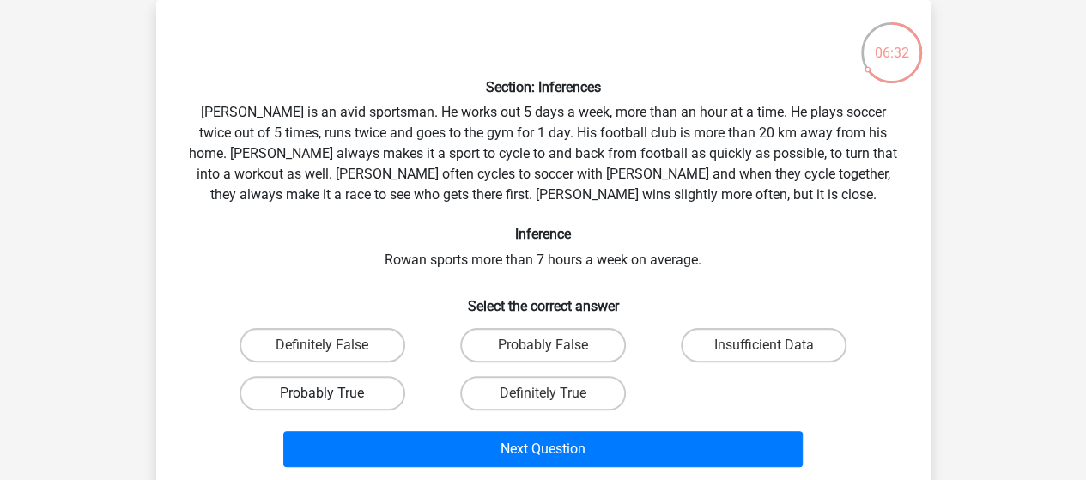
click at [346, 391] on label "Probably True" at bounding box center [323, 393] width 166 height 34
click at [333, 393] on input "Probably True" at bounding box center [327, 398] width 11 height 11
radio input "true"
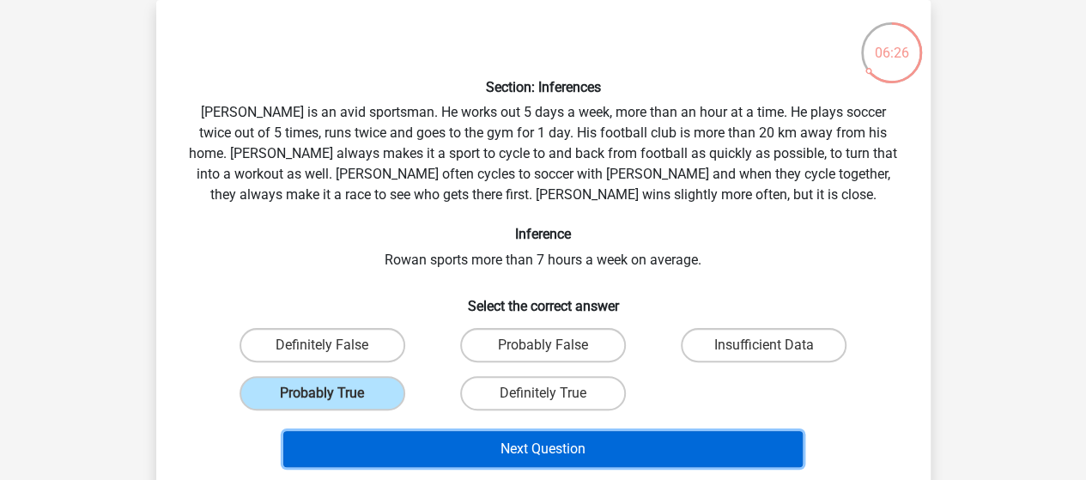
click at [405, 456] on button "Next Question" at bounding box center [542, 449] width 519 height 36
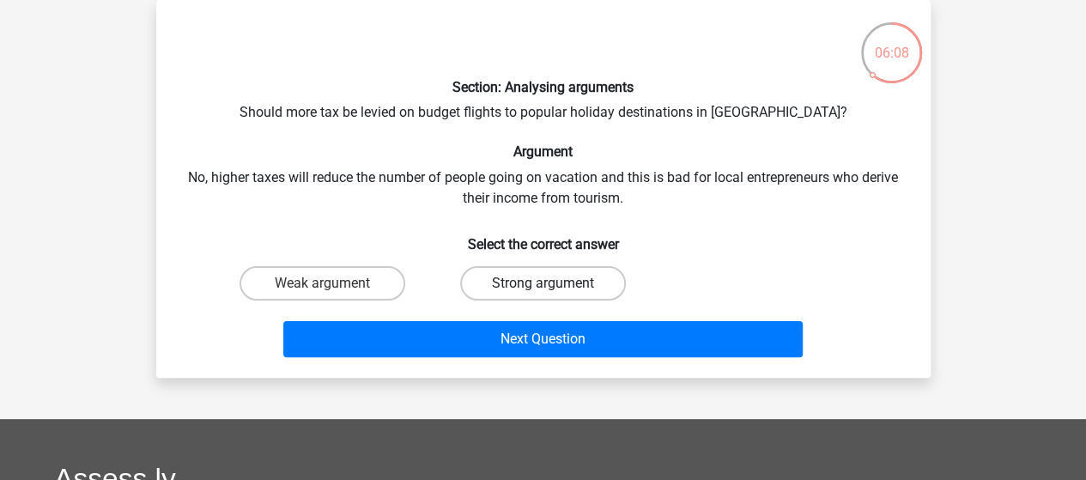
click at [496, 284] on label "Strong argument" at bounding box center [543, 283] width 166 height 34
click at [543, 284] on input "Strong argument" at bounding box center [548, 288] width 11 height 11
radio input "true"
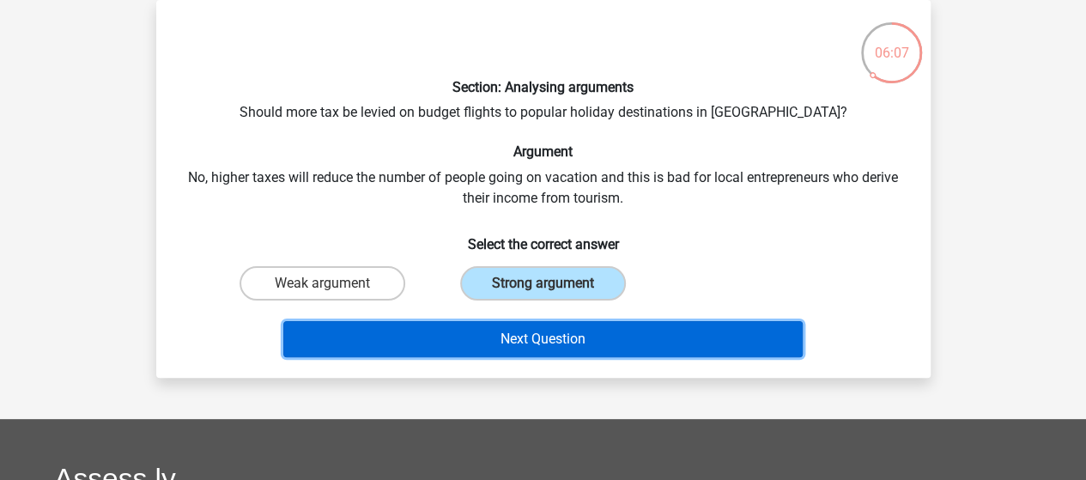
click at [517, 347] on button "Next Question" at bounding box center [542, 339] width 519 height 36
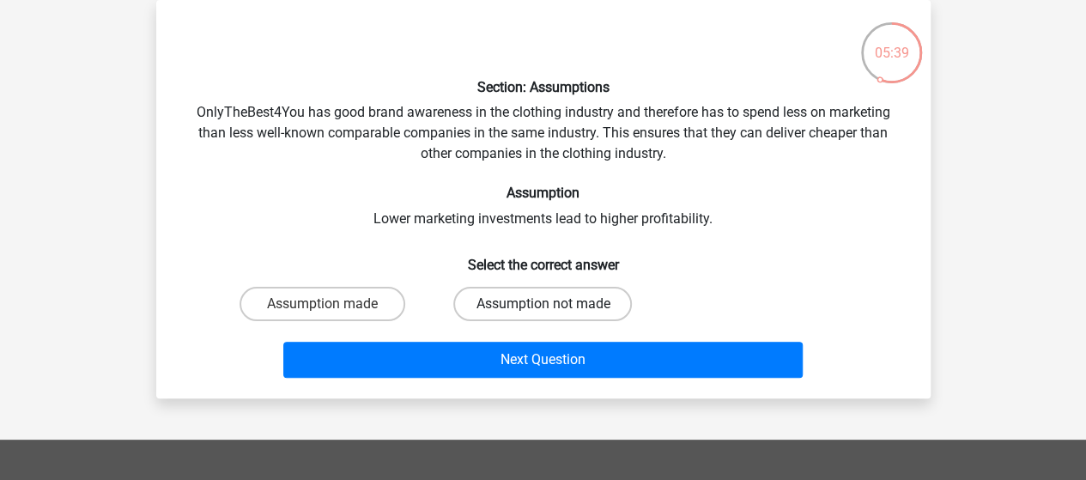
click at [523, 293] on label "Assumption not made" at bounding box center [542, 304] width 179 height 34
click at [543, 304] on input "Assumption not made" at bounding box center [548, 309] width 11 height 11
radio input "true"
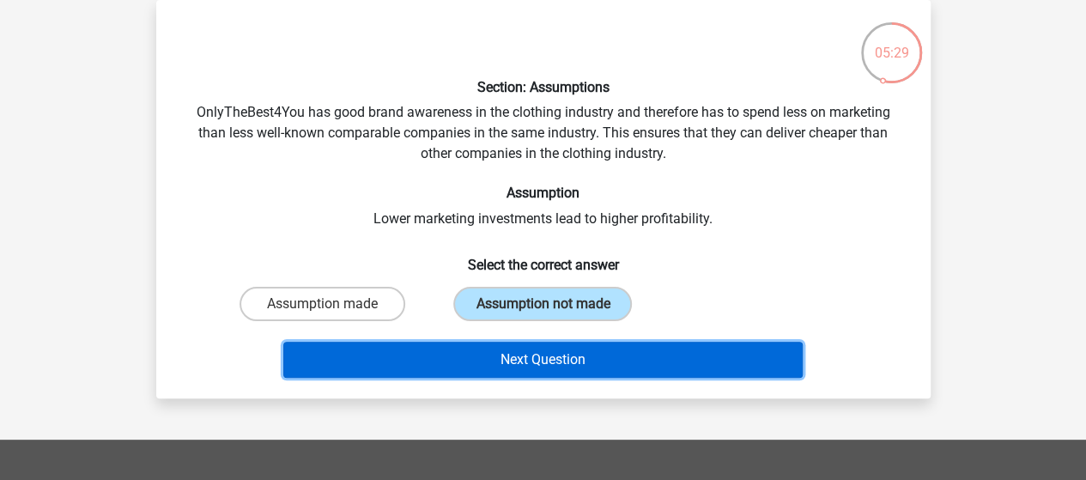
click at [503, 363] on button "Next Question" at bounding box center [542, 360] width 519 height 36
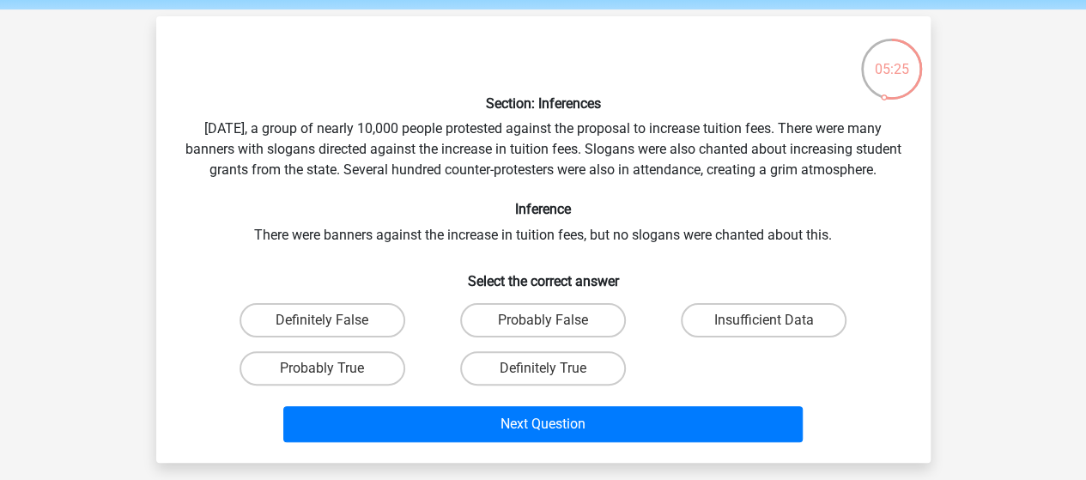
scroll to position [64, 0]
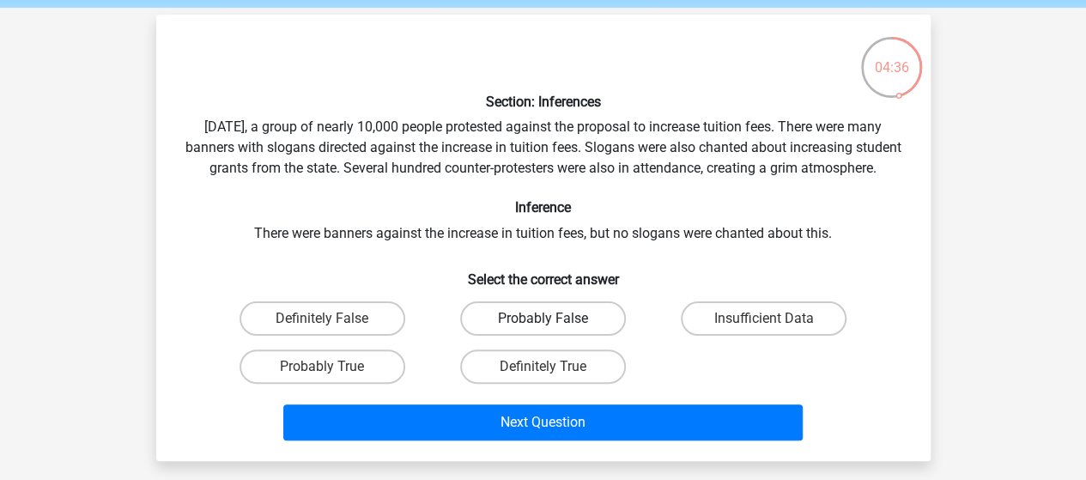
click at [528, 336] on label "Probably False" at bounding box center [543, 318] width 166 height 34
click at [543, 330] on input "Probably False" at bounding box center [548, 324] width 11 height 11
radio input "true"
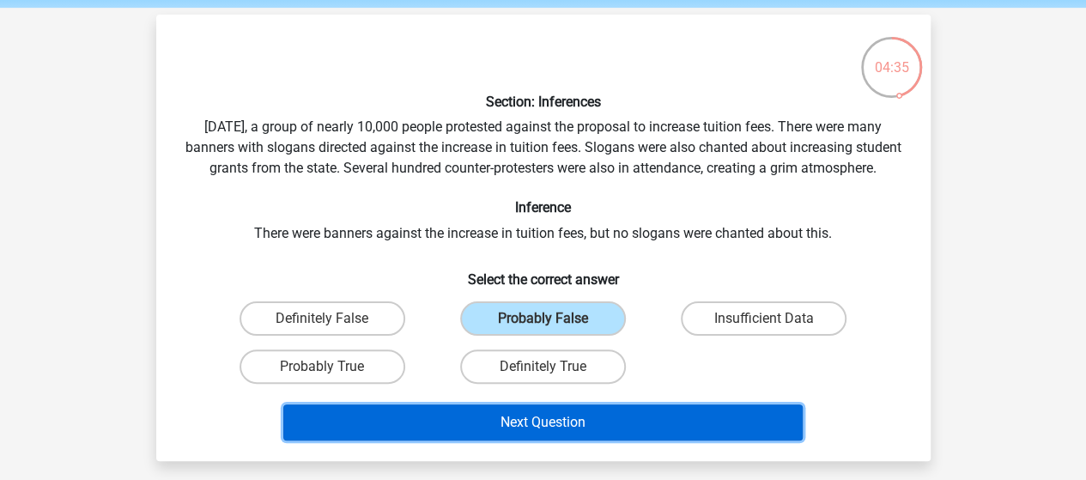
click at [417, 441] on button "Next Question" at bounding box center [542, 422] width 519 height 36
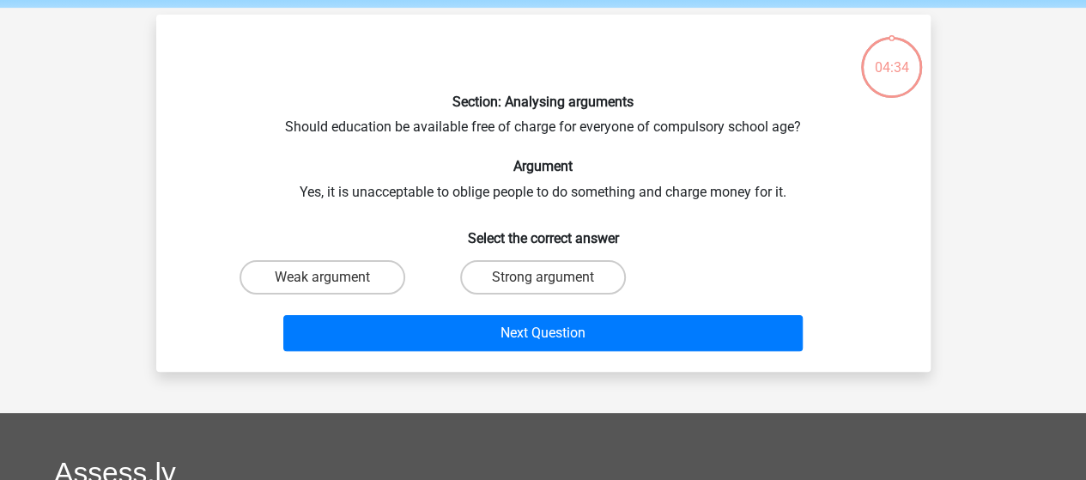
scroll to position [79, 0]
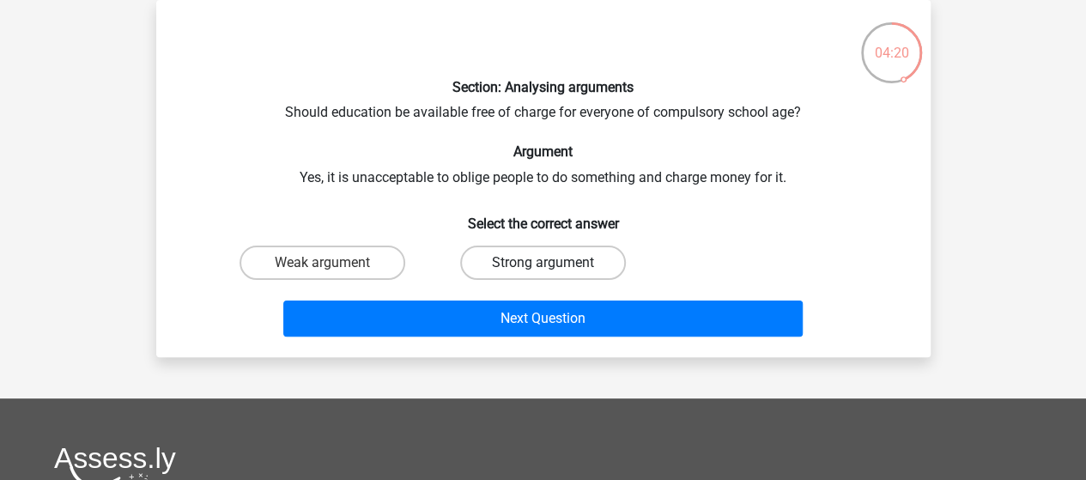
click at [519, 260] on label "Strong argument" at bounding box center [543, 263] width 166 height 34
click at [543, 263] on input "Strong argument" at bounding box center [548, 268] width 11 height 11
radio input "true"
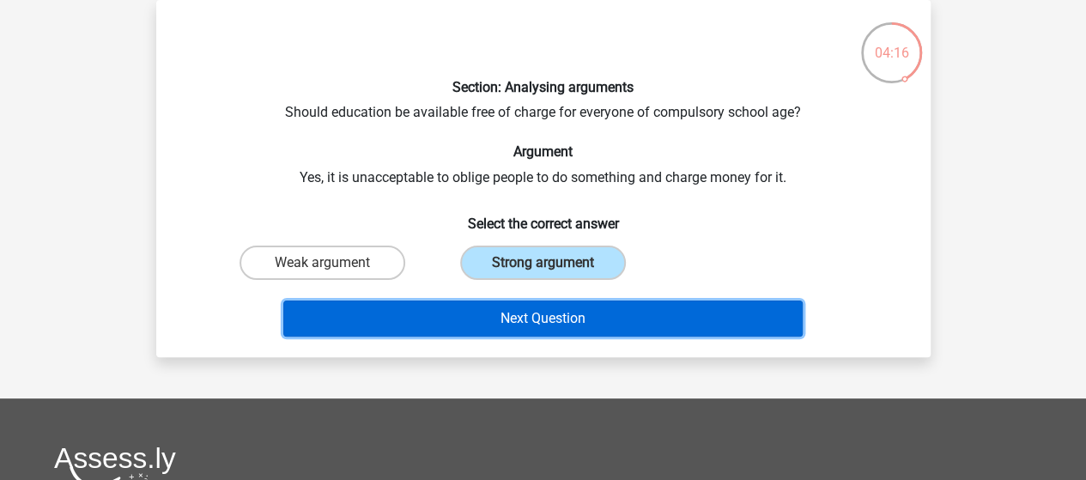
click at [524, 317] on button "Next Question" at bounding box center [542, 319] width 519 height 36
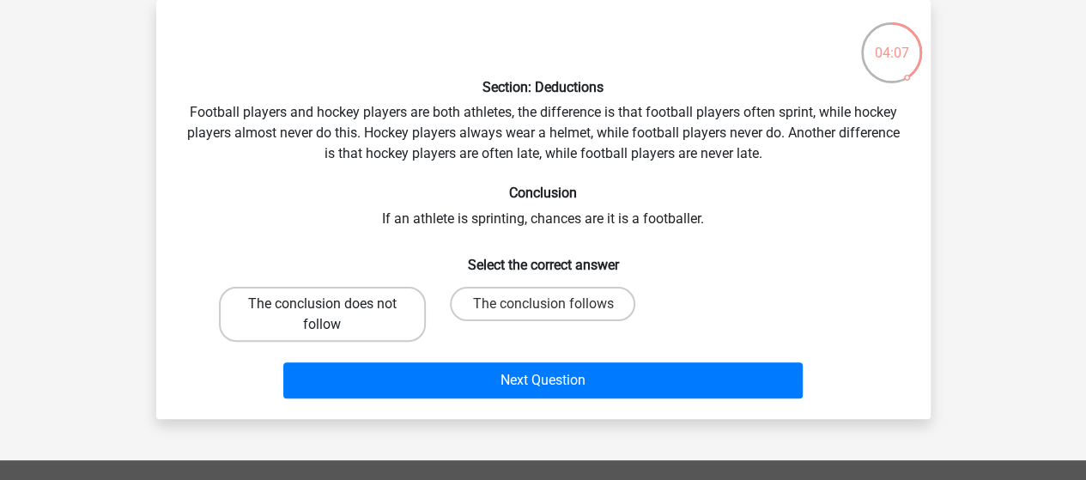
click at [293, 325] on label "The conclusion does not follow" at bounding box center [322, 314] width 207 height 55
click at [322, 315] on input "The conclusion does not follow" at bounding box center [327, 309] width 11 height 11
radio input "true"
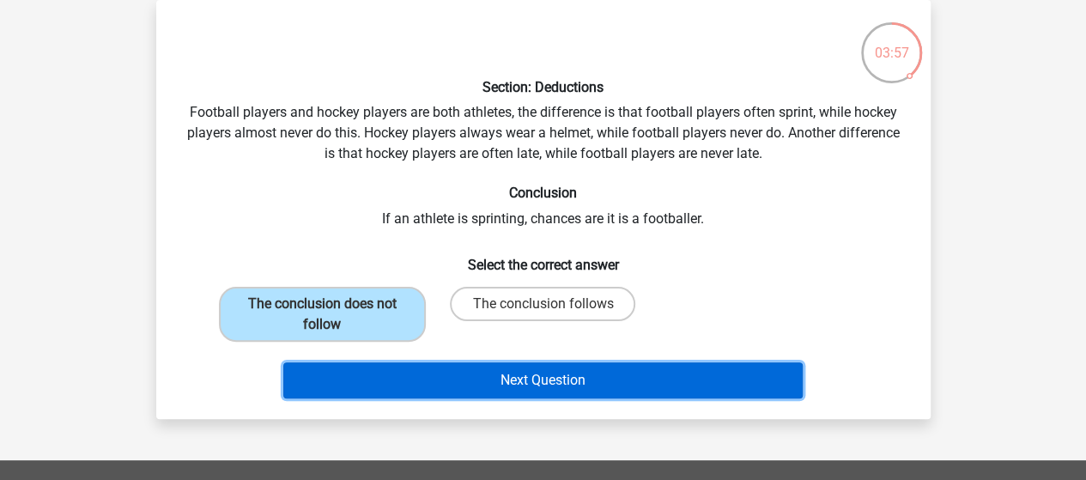
click at [450, 379] on button "Next Question" at bounding box center [542, 380] width 519 height 36
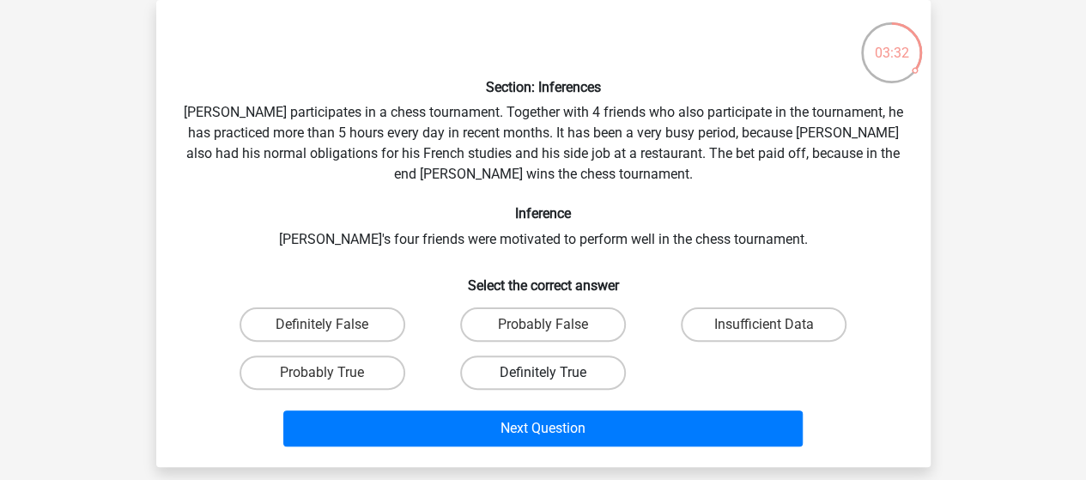
click at [537, 372] on label "Definitely True" at bounding box center [543, 372] width 166 height 34
click at [543, 373] on input "Definitely True" at bounding box center [548, 378] width 11 height 11
radio input "true"
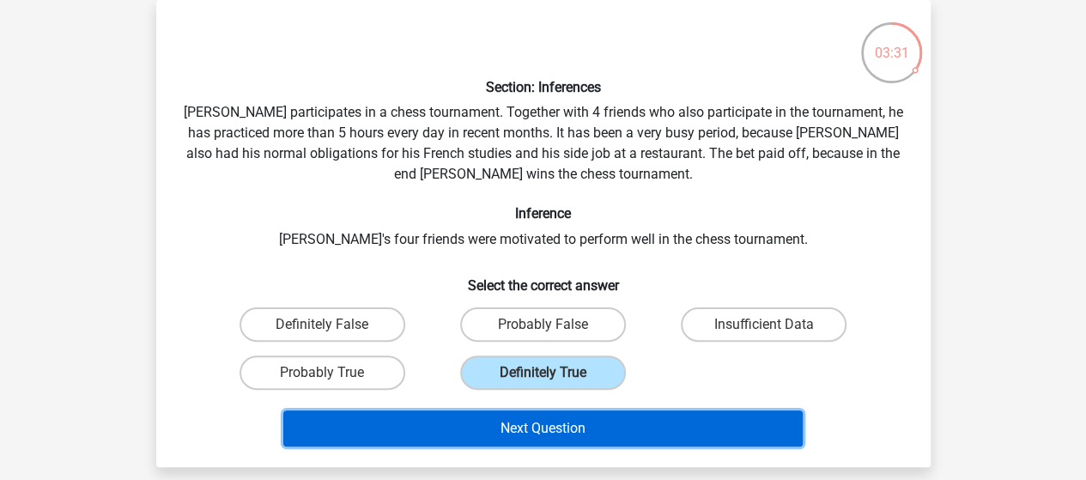
click at [529, 420] on button "Next Question" at bounding box center [542, 428] width 519 height 36
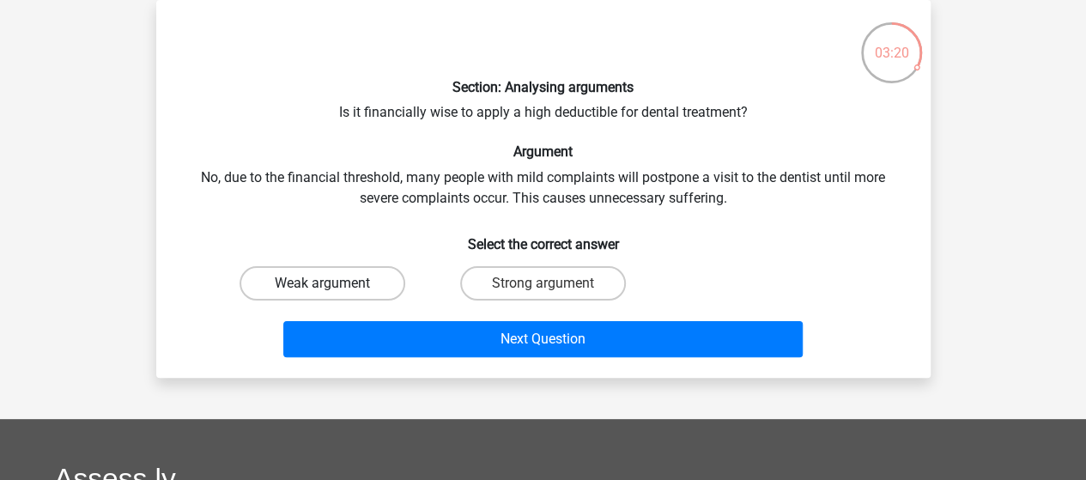
click at [317, 277] on label "Weak argument" at bounding box center [323, 283] width 166 height 34
click at [322, 283] on input "Weak argument" at bounding box center [327, 288] width 11 height 11
radio input "true"
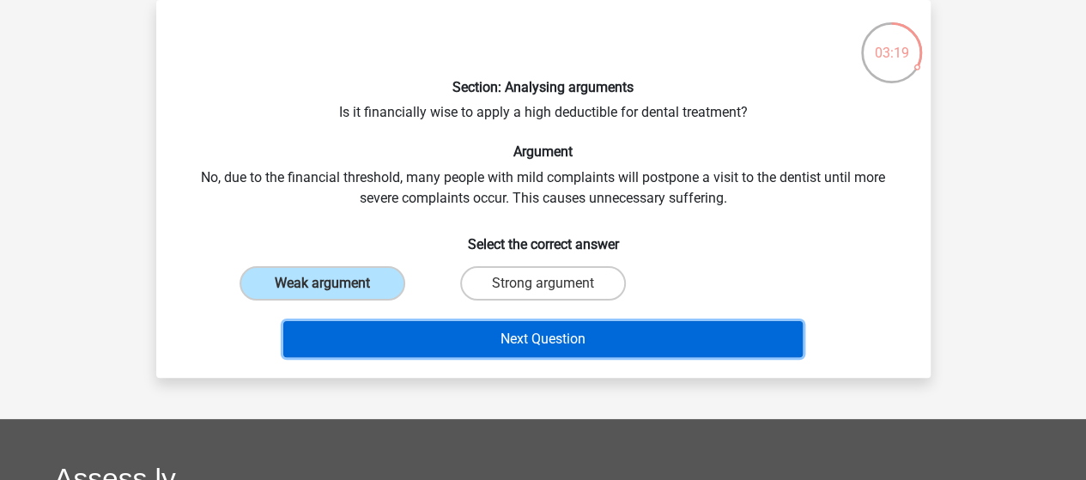
click at [437, 339] on button "Next Question" at bounding box center [542, 339] width 519 height 36
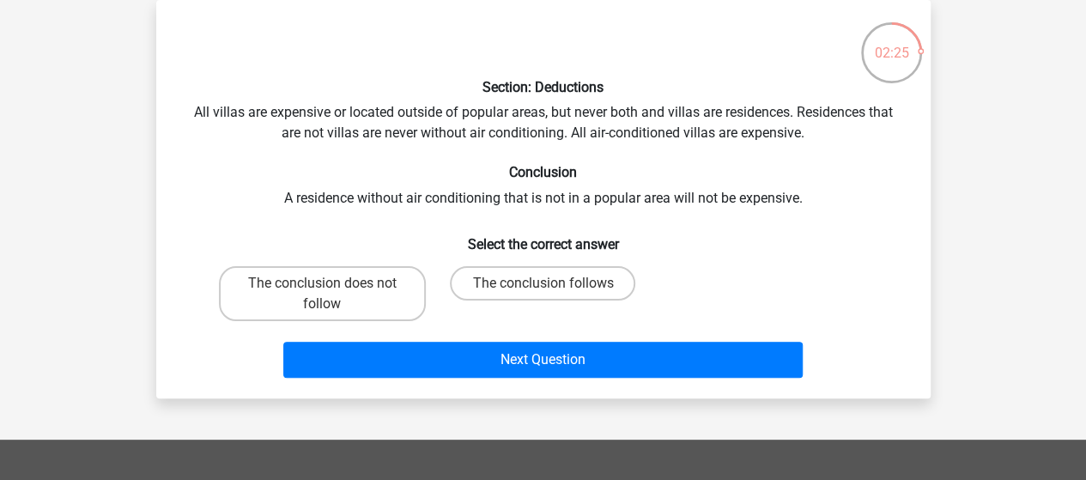
click at [454, 161] on div "Section: Deductions All villas are expensive or located outside of popular area…" at bounding box center [543, 199] width 761 height 371
click at [501, 291] on label "The conclusion follows" at bounding box center [542, 283] width 185 height 34
click at [543, 291] on input "The conclusion follows" at bounding box center [548, 288] width 11 height 11
radio input "true"
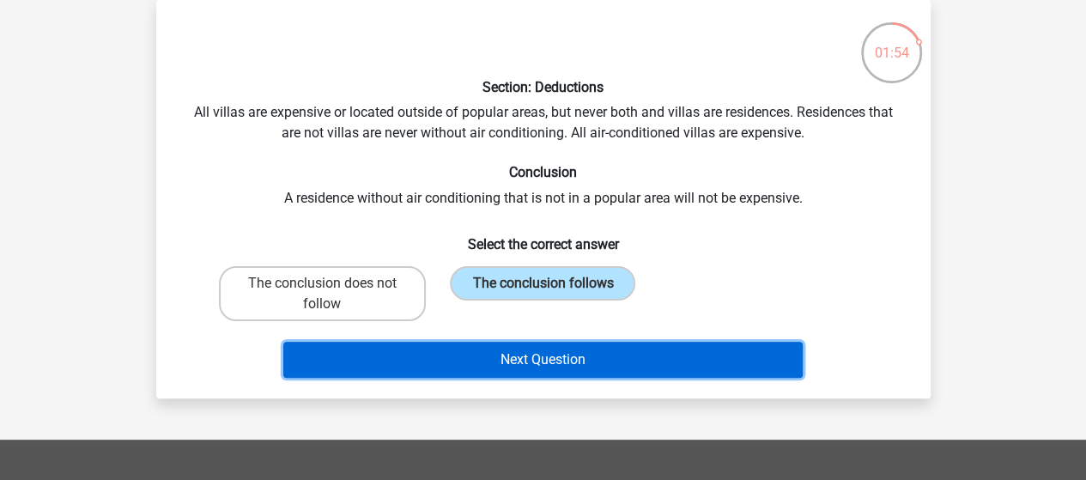
click at [523, 369] on button "Next Question" at bounding box center [542, 360] width 519 height 36
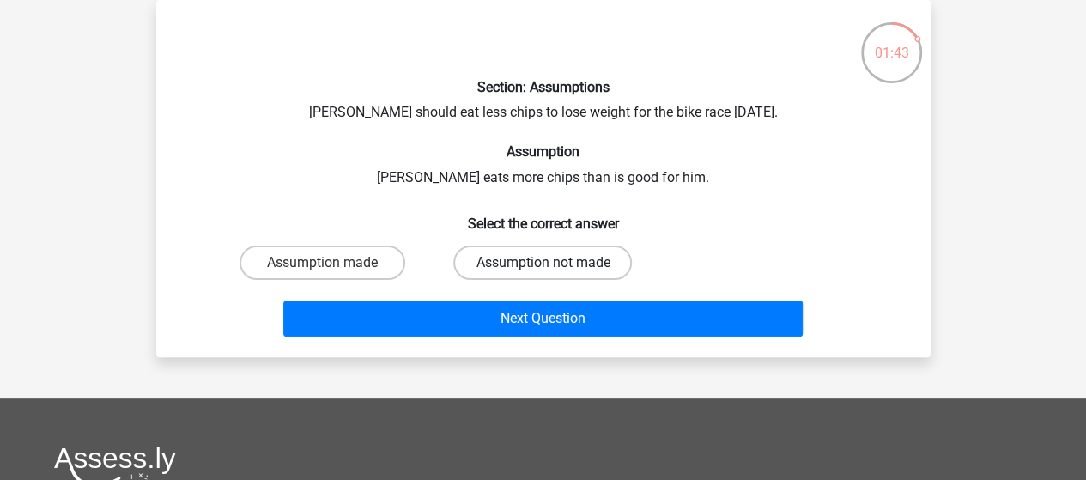
click at [525, 269] on label "Assumption not made" at bounding box center [542, 263] width 179 height 34
click at [543, 269] on input "Assumption not made" at bounding box center [548, 268] width 11 height 11
radio input "true"
click at [303, 258] on label "Assumption made" at bounding box center [323, 263] width 166 height 34
click at [322, 263] on input "Assumption made" at bounding box center [327, 268] width 11 height 11
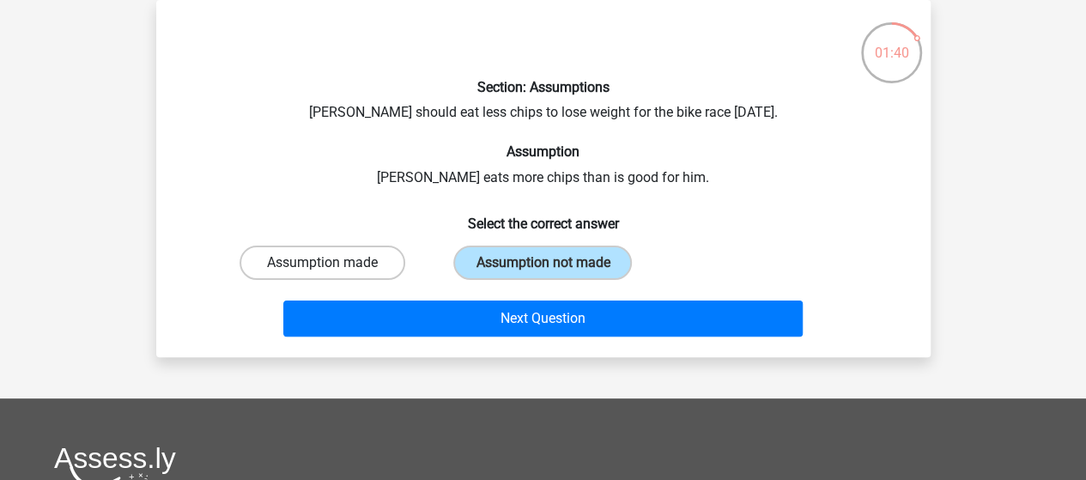
radio input "true"
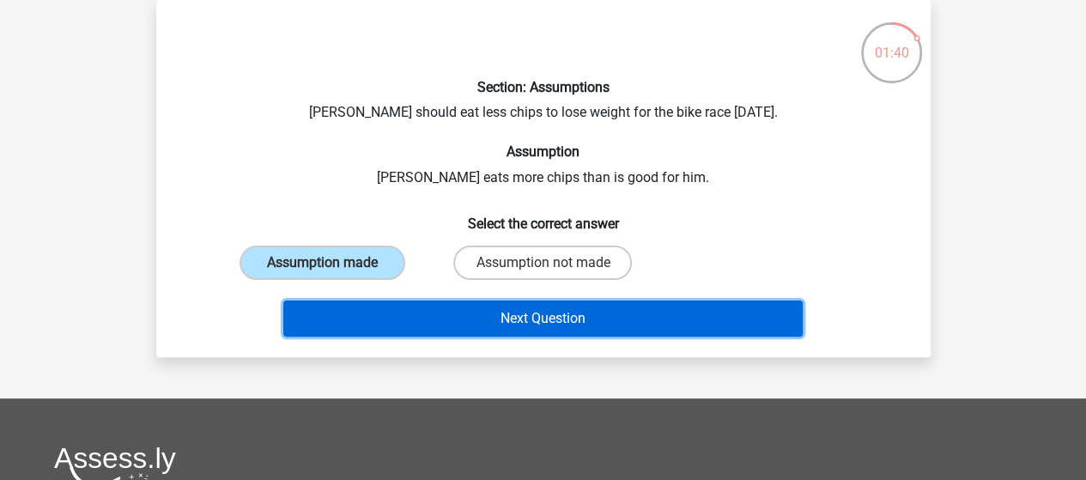
click at [388, 316] on button "Next Question" at bounding box center [542, 319] width 519 height 36
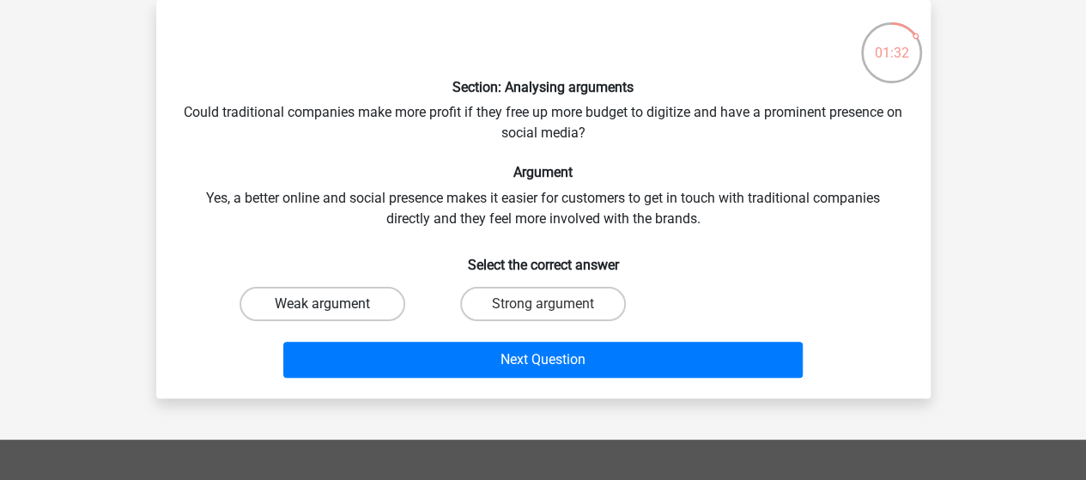
click at [344, 299] on label "Weak argument" at bounding box center [323, 304] width 166 height 34
click at [333, 304] on input "Weak argument" at bounding box center [327, 309] width 11 height 11
radio input "true"
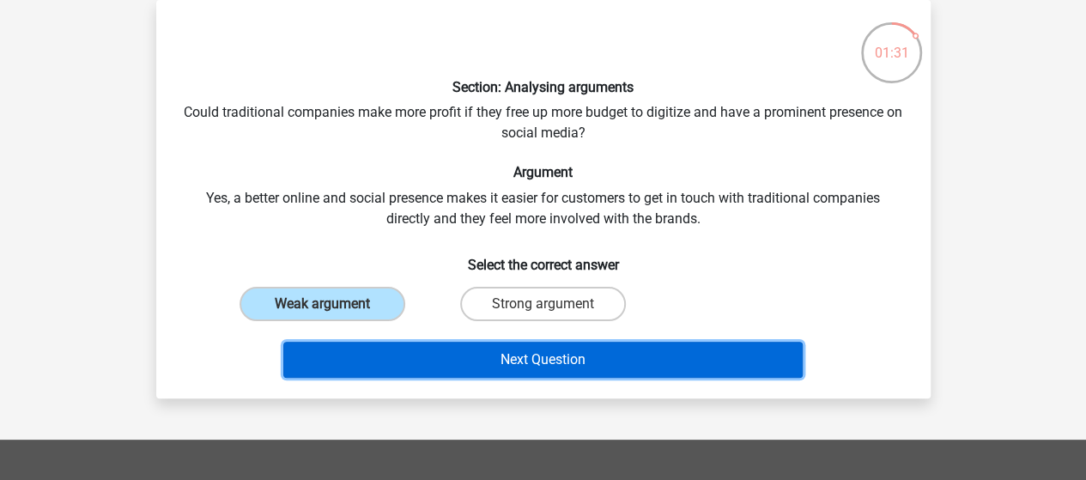
click at [426, 365] on button "Next Question" at bounding box center [542, 360] width 519 height 36
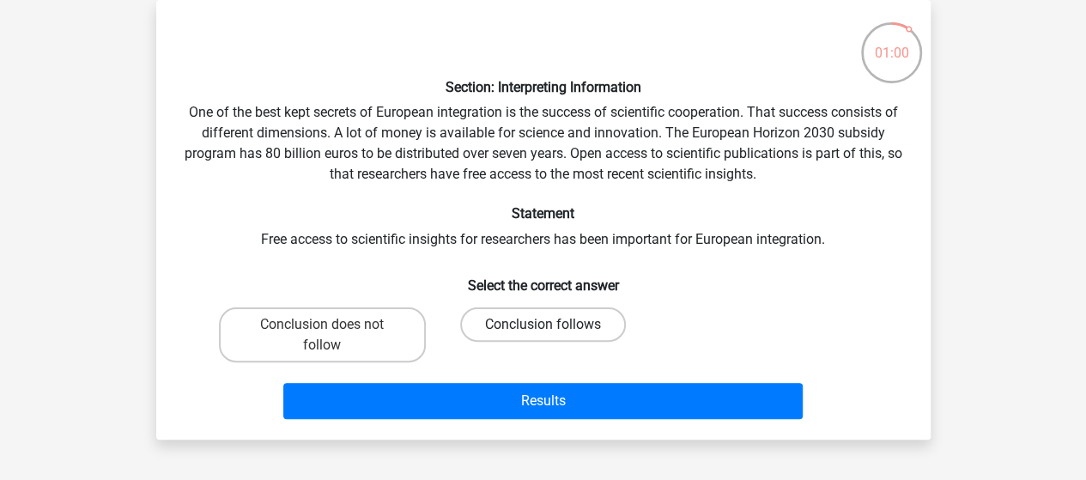
click at [526, 316] on label "Conclusion follows" at bounding box center [543, 324] width 166 height 34
click at [543, 325] on input "Conclusion follows" at bounding box center [548, 330] width 11 height 11
radio input "true"
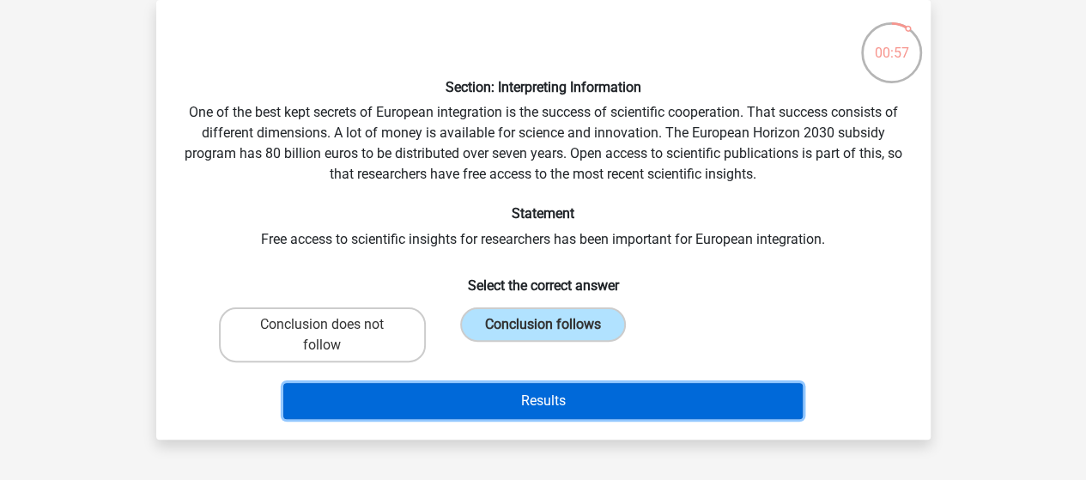
click at [624, 392] on button "Results" at bounding box center [542, 401] width 519 height 36
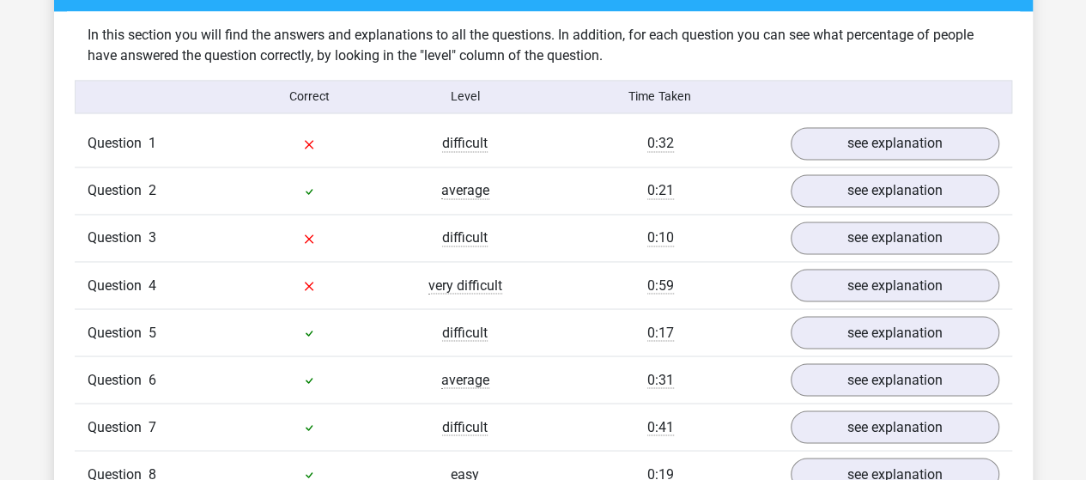
scroll to position [1327, 0]
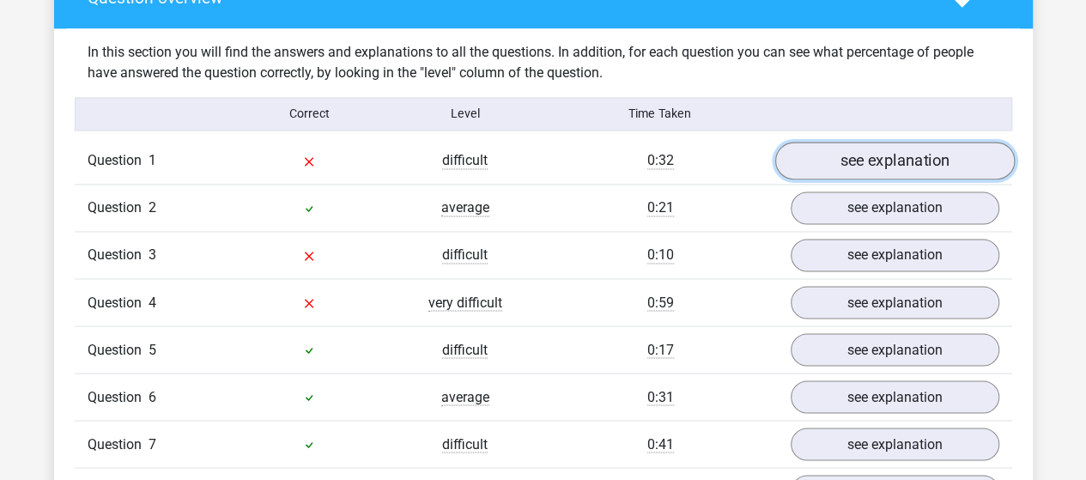
click at [814, 142] on link "see explanation" at bounding box center [895, 161] width 240 height 38
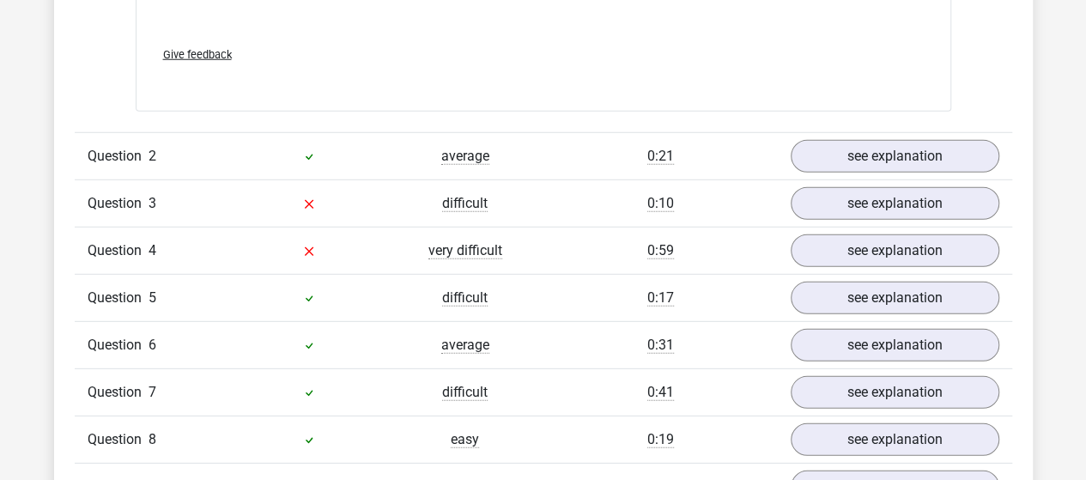
scroll to position [2347, 0]
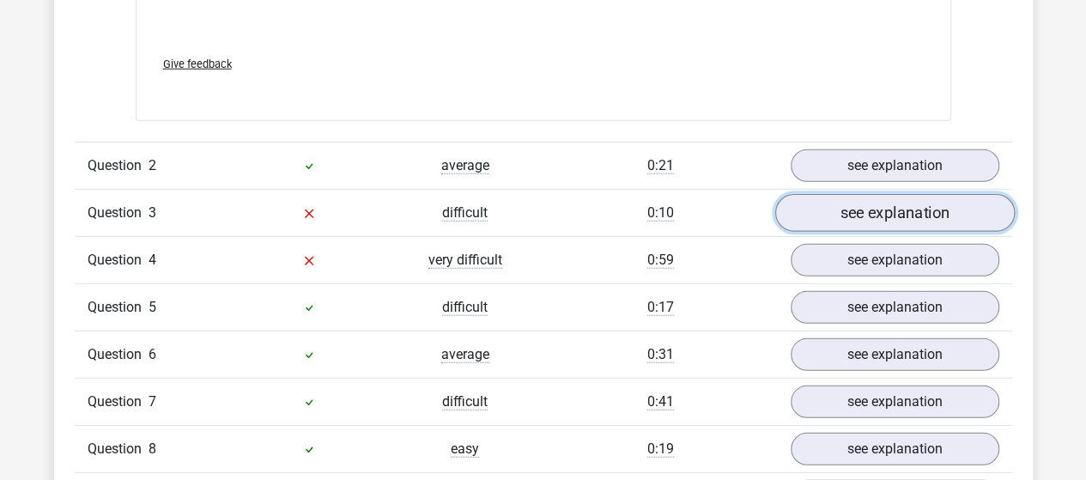
click at [836, 194] on link "see explanation" at bounding box center [895, 213] width 240 height 38
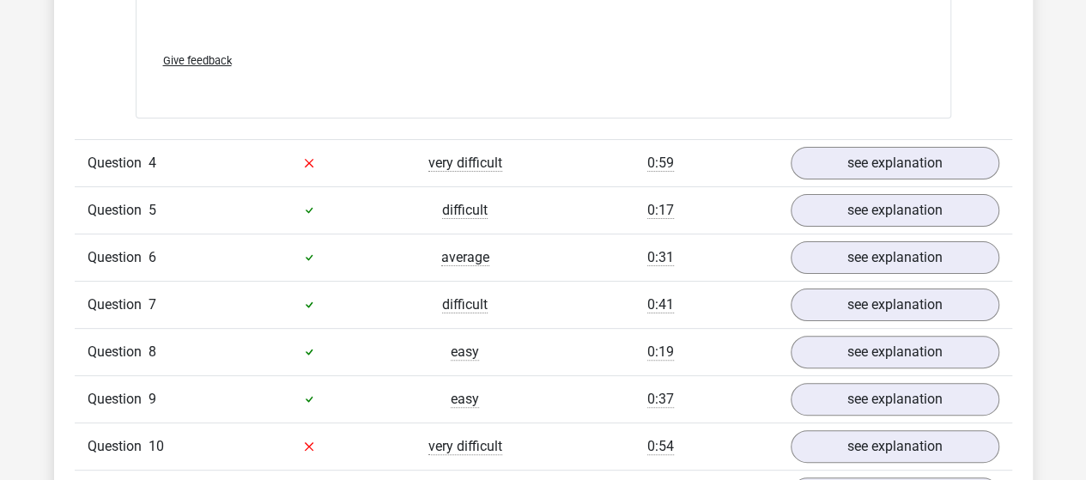
scroll to position [3341, 0]
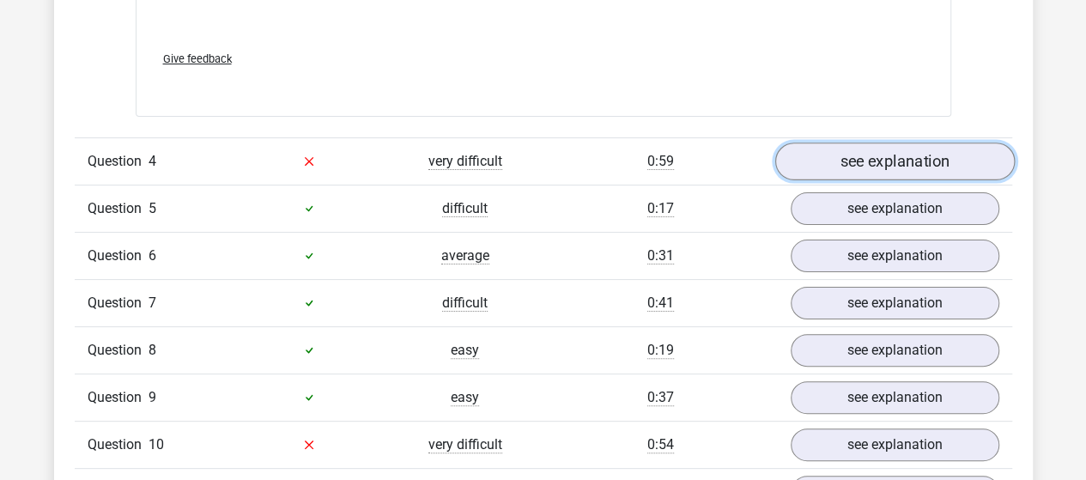
click at [835, 143] on link "see explanation" at bounding box center [895, 162] width 240 height 38
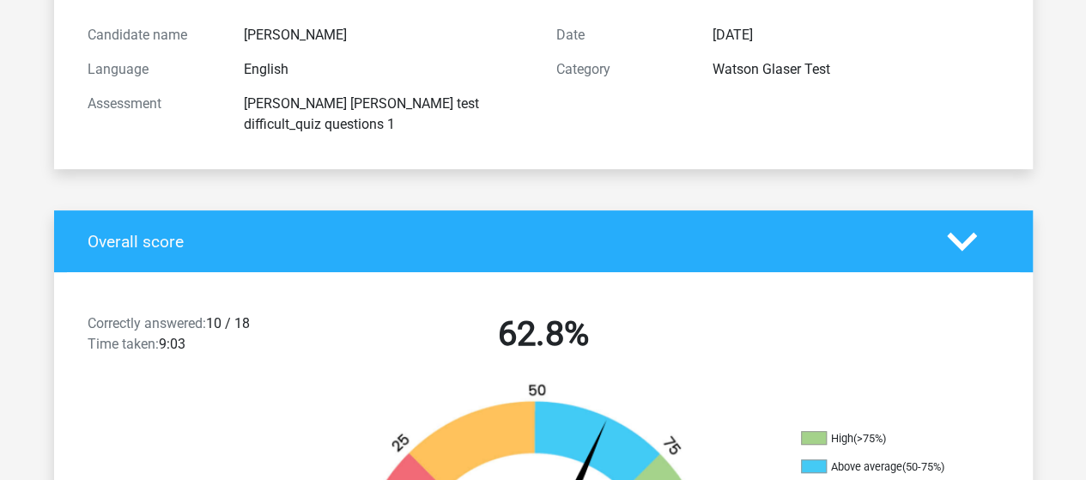
scroll to position [0, 0]
